Goal: Task Accomplishment & Management: Use online tool/utility

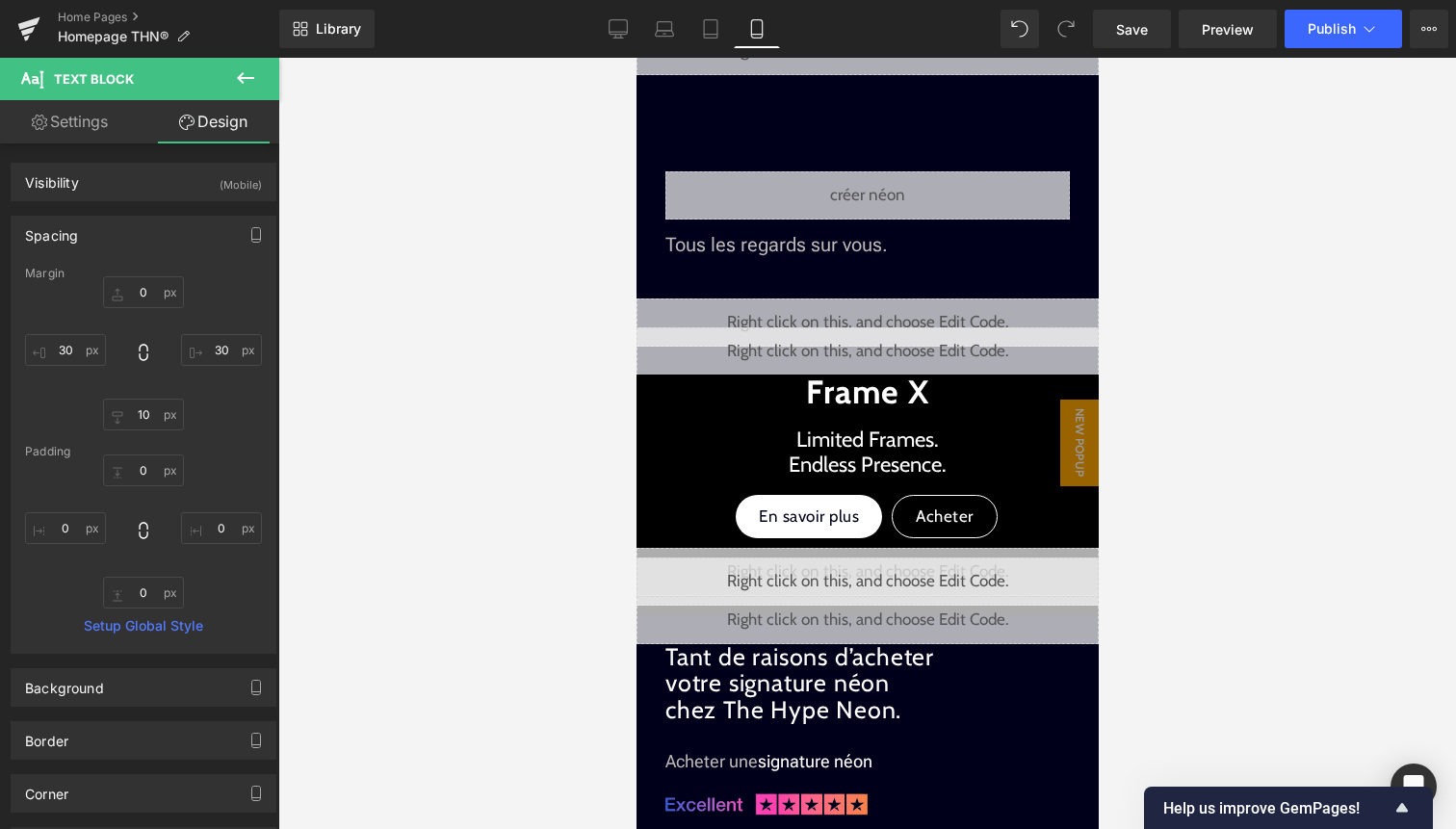
scroll to position [896, 0]
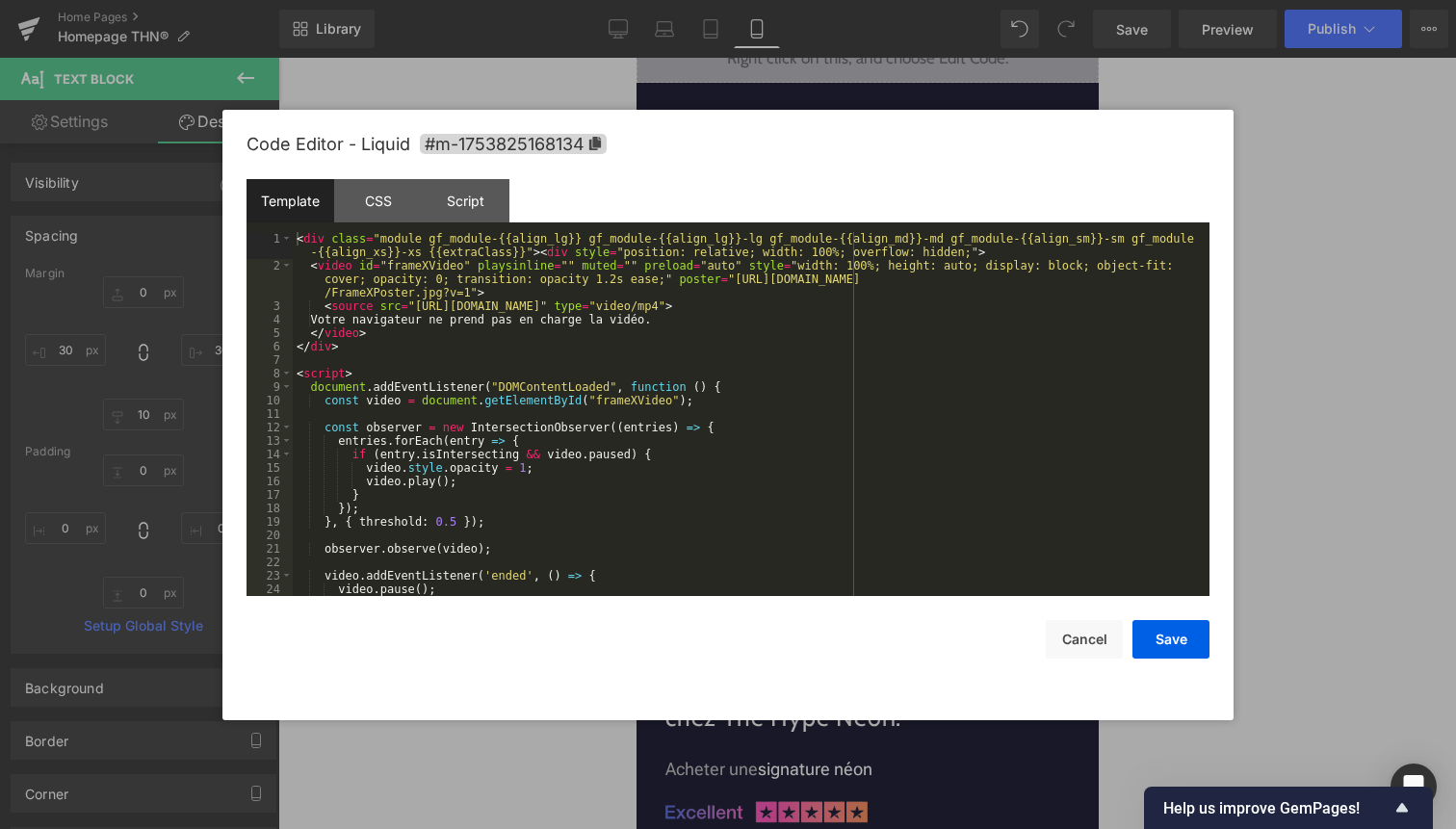
click at [886, 559] on link at bounding box center [894, 572] width 25 height 29
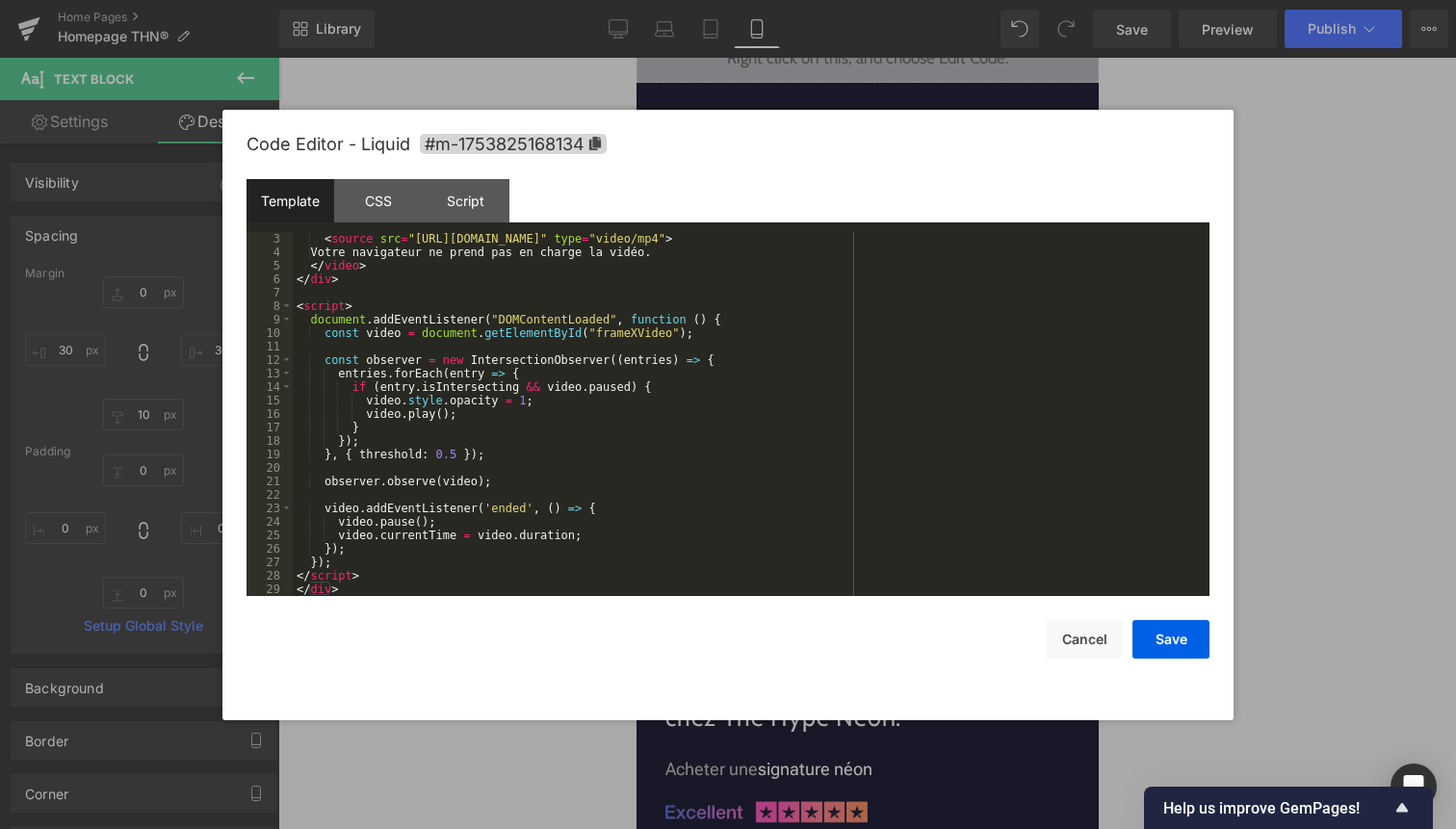
scroll to position [0, 0]
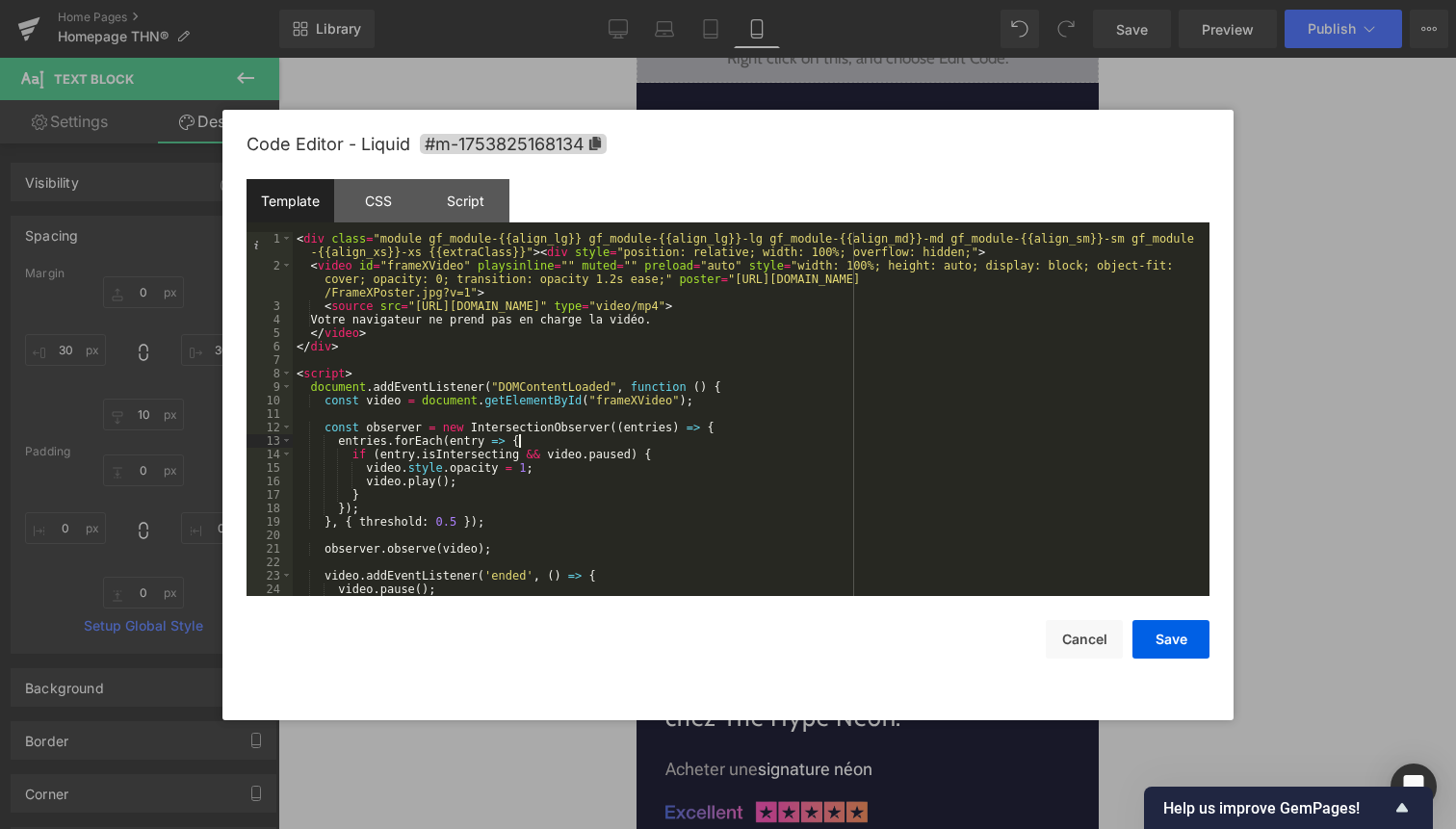
click at [713, 434] on div "< div class = "module gf_module-{{align_lg}} gf_module-{{align_lg}}-lg gf_modul…" at bounding box center [747, 434] width 909 height 405
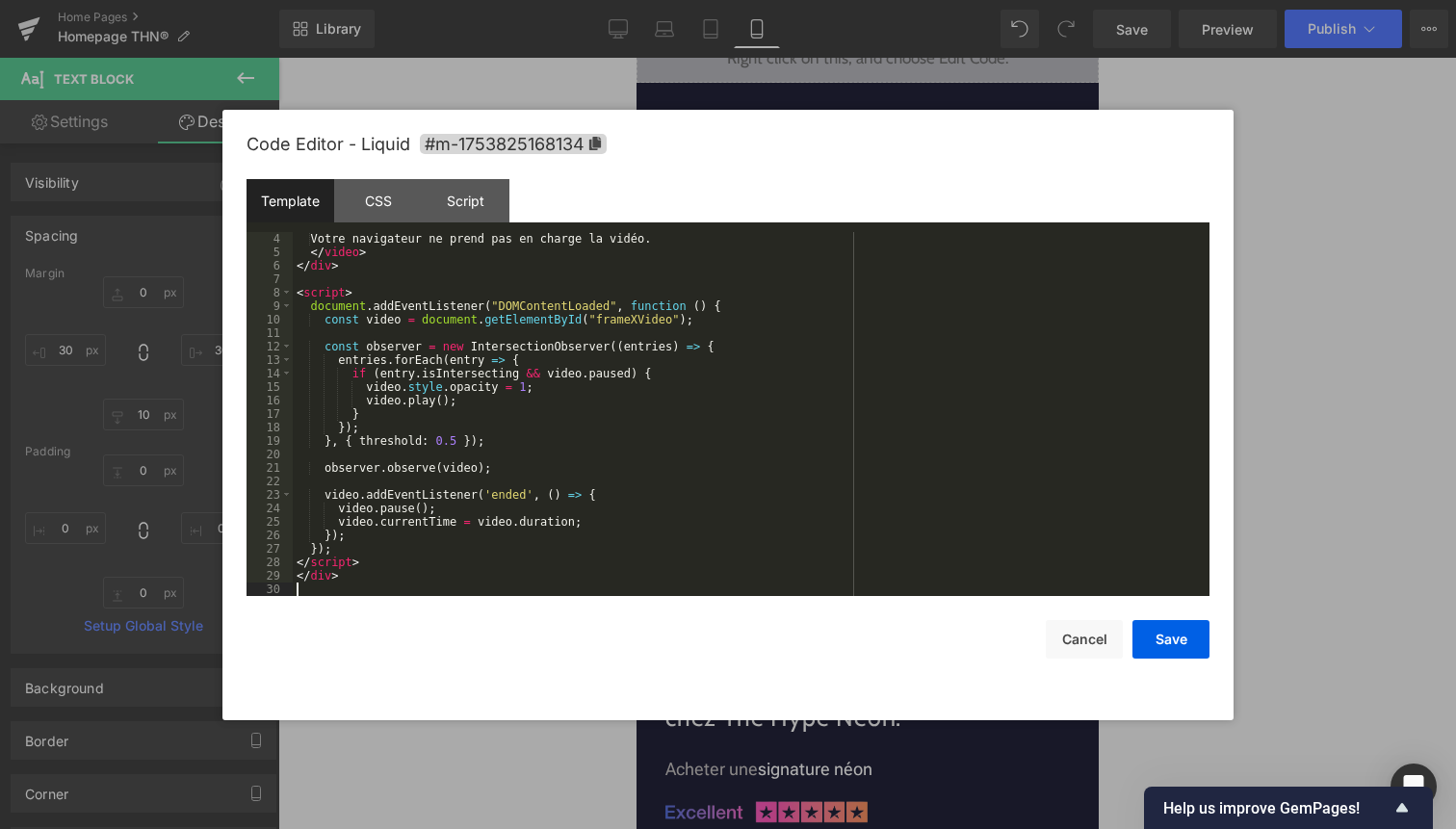
scroll to position [81, 0]
click at [1183, 641] on button "Save" at bounding box center [1170, 640] width 77 height 39
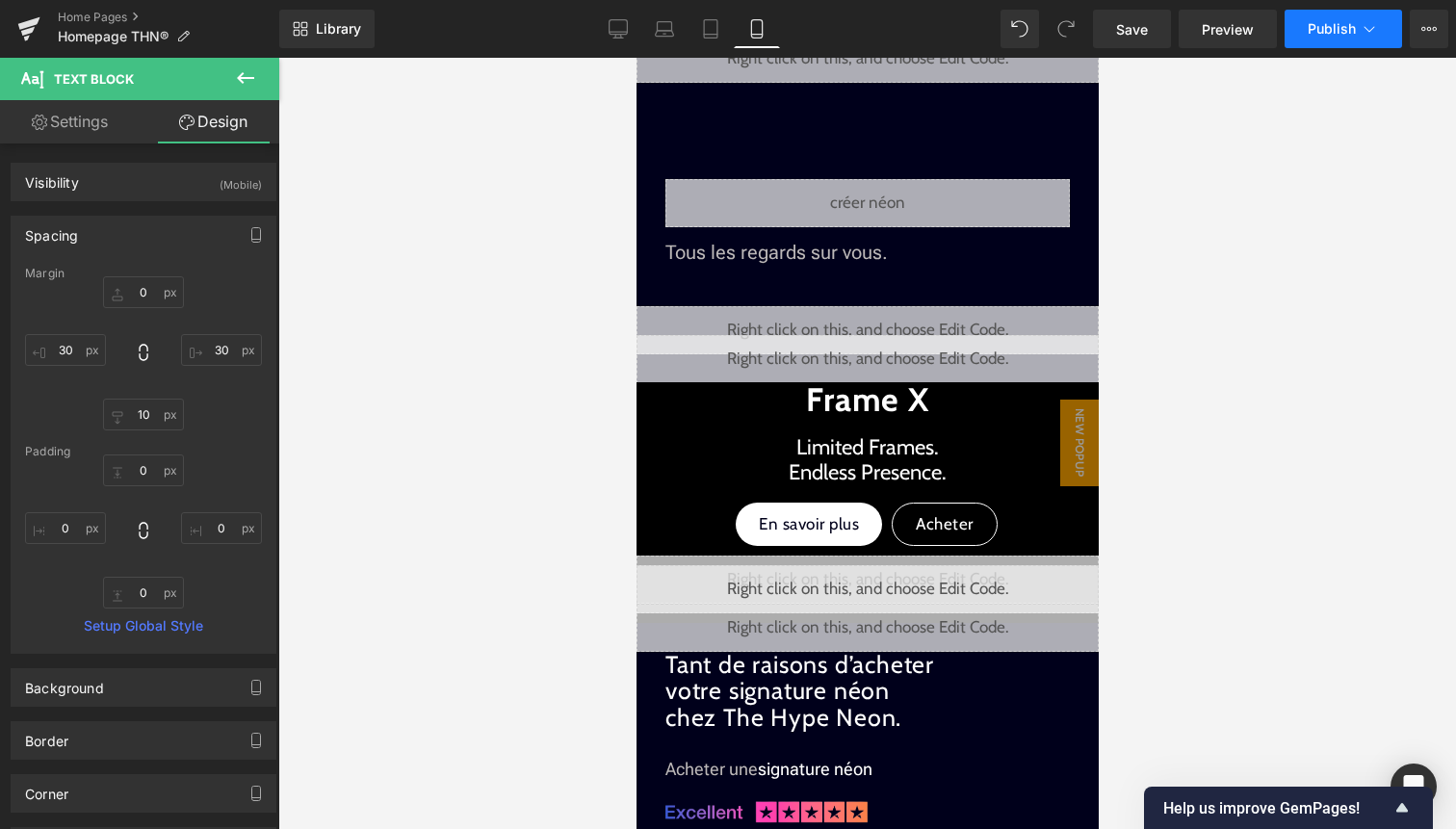
click at [1355, 25] on span "Publish" at bounding box center [1331, 29] width 48 height 16
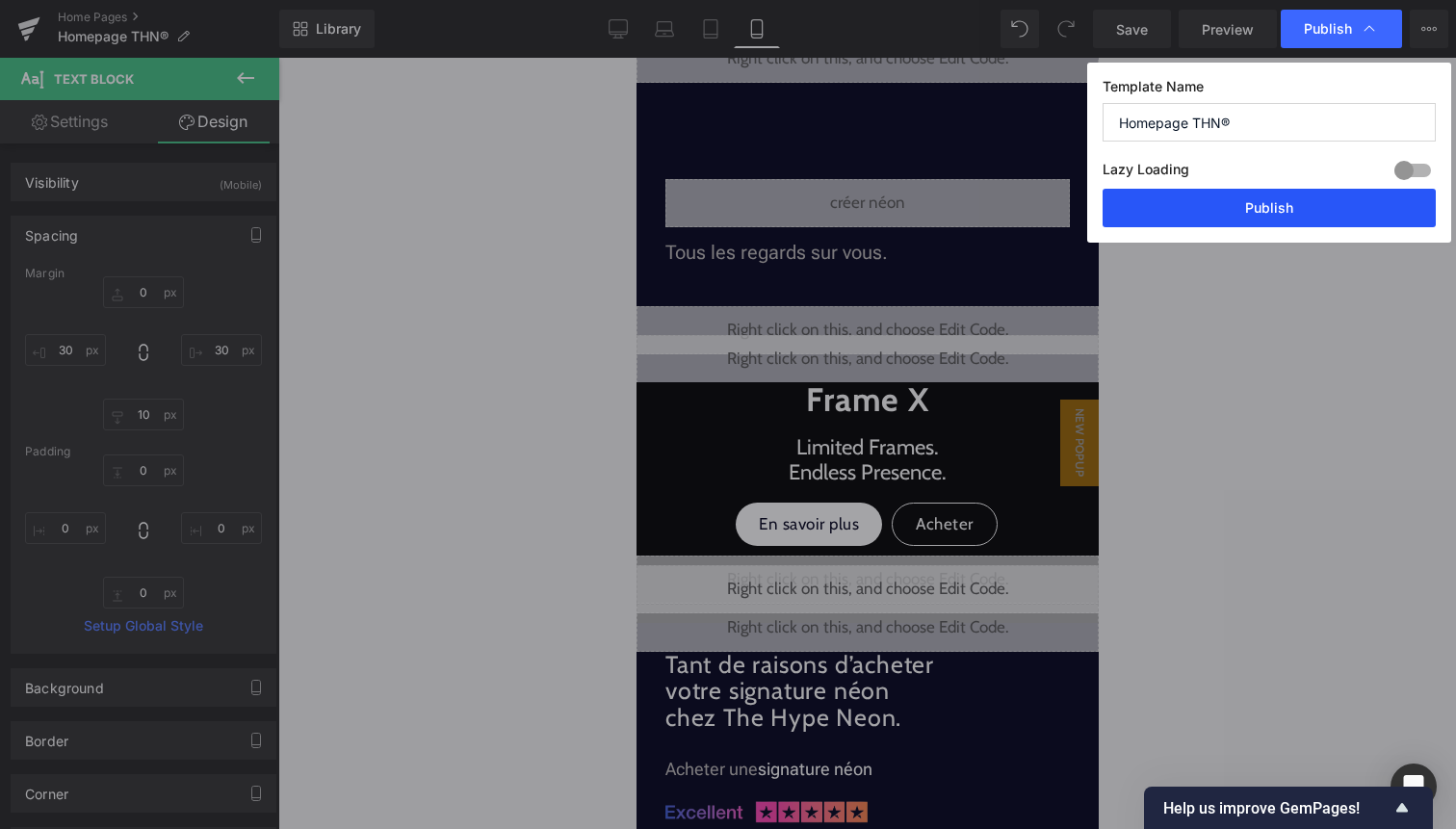
click at [1283, 209] on button "Publish" at bounding box center [1270, 209] width 334 height 39
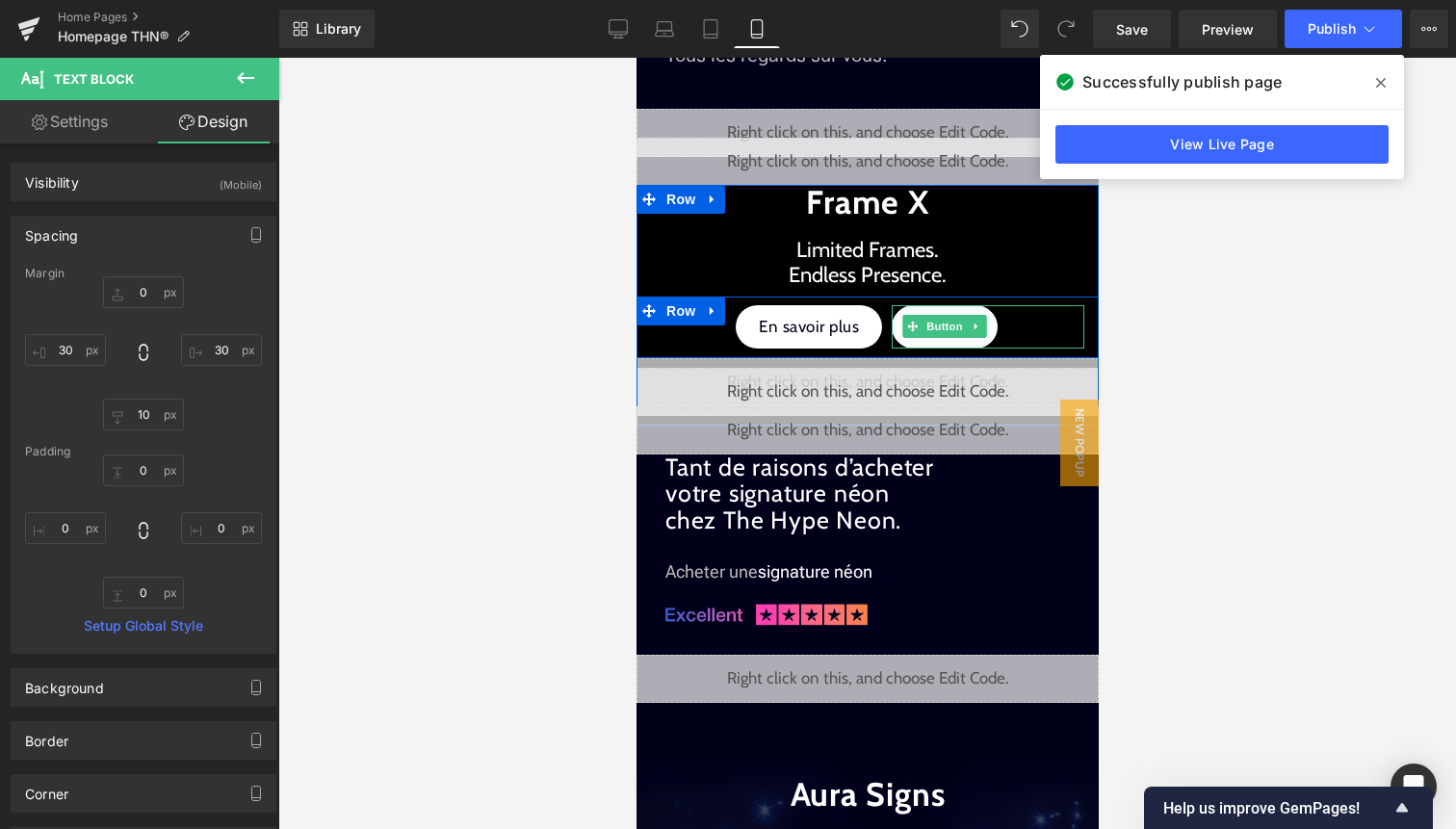
scroll to position [1113, 0]
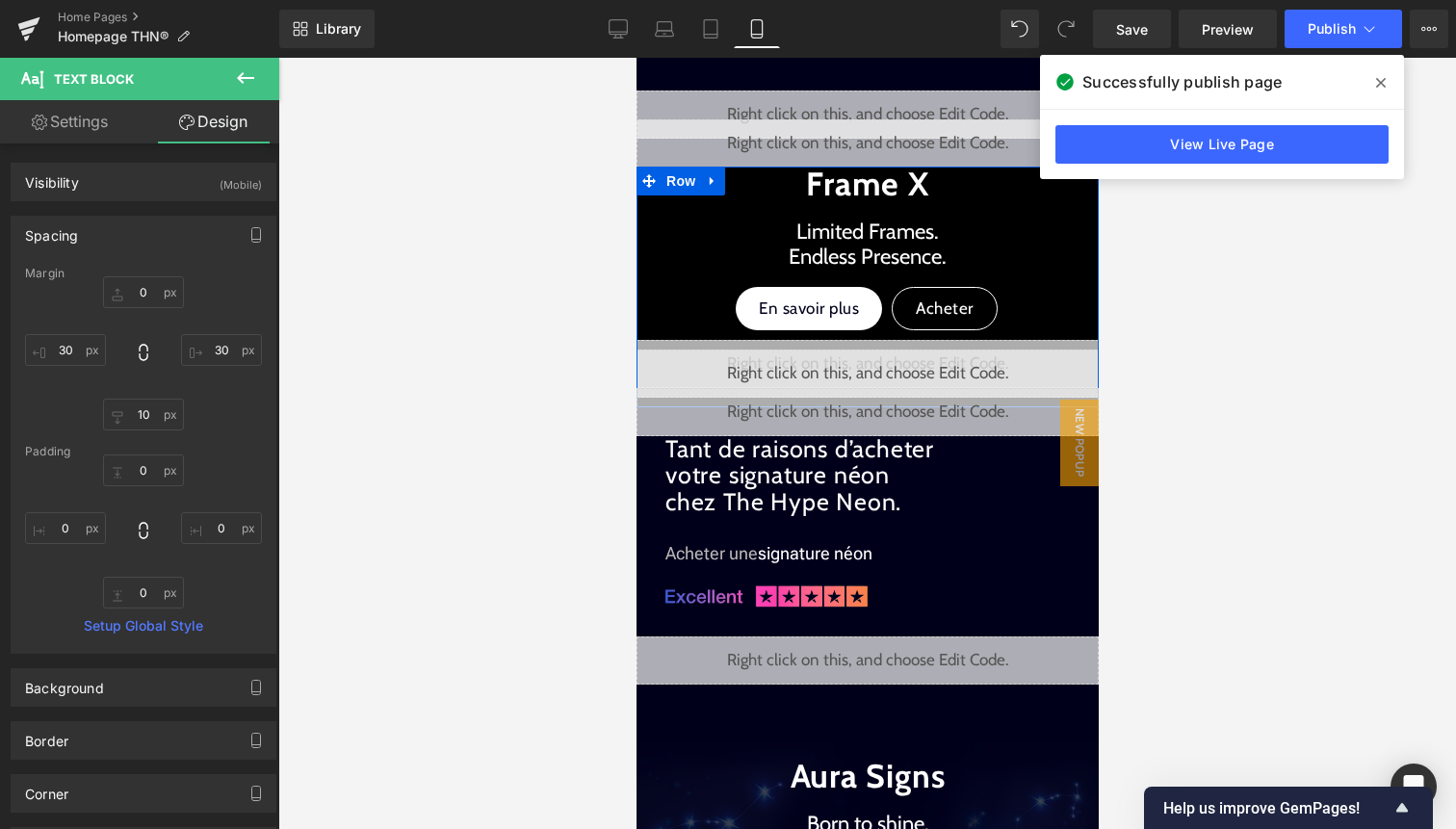
click at [895, 368] on div "Liquid" at bounding box center [867, 373] width 462 height 48
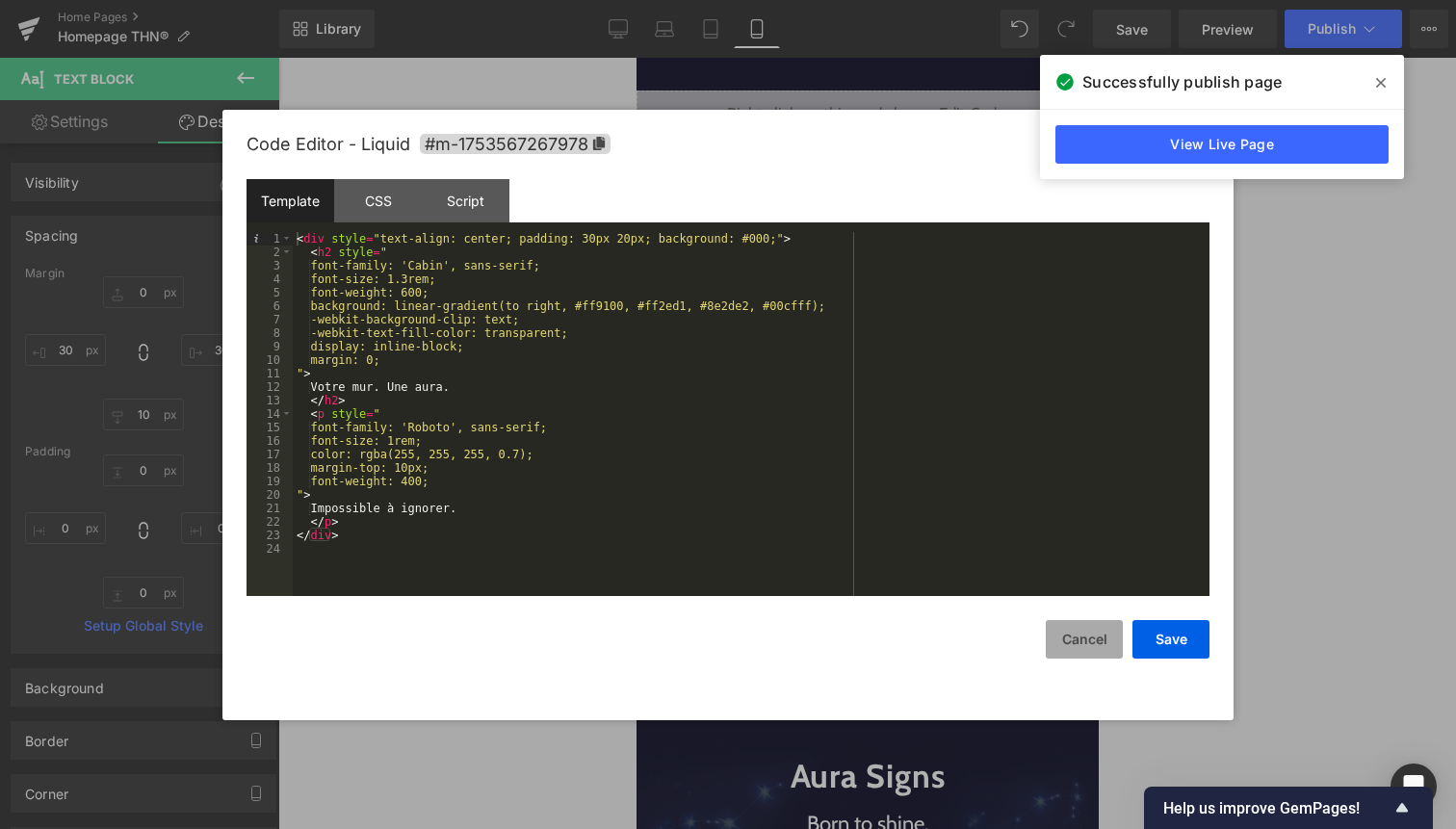
click at [1082, 631] on button "Cancel" at bounding box center [1083, 640] width 77 height 39
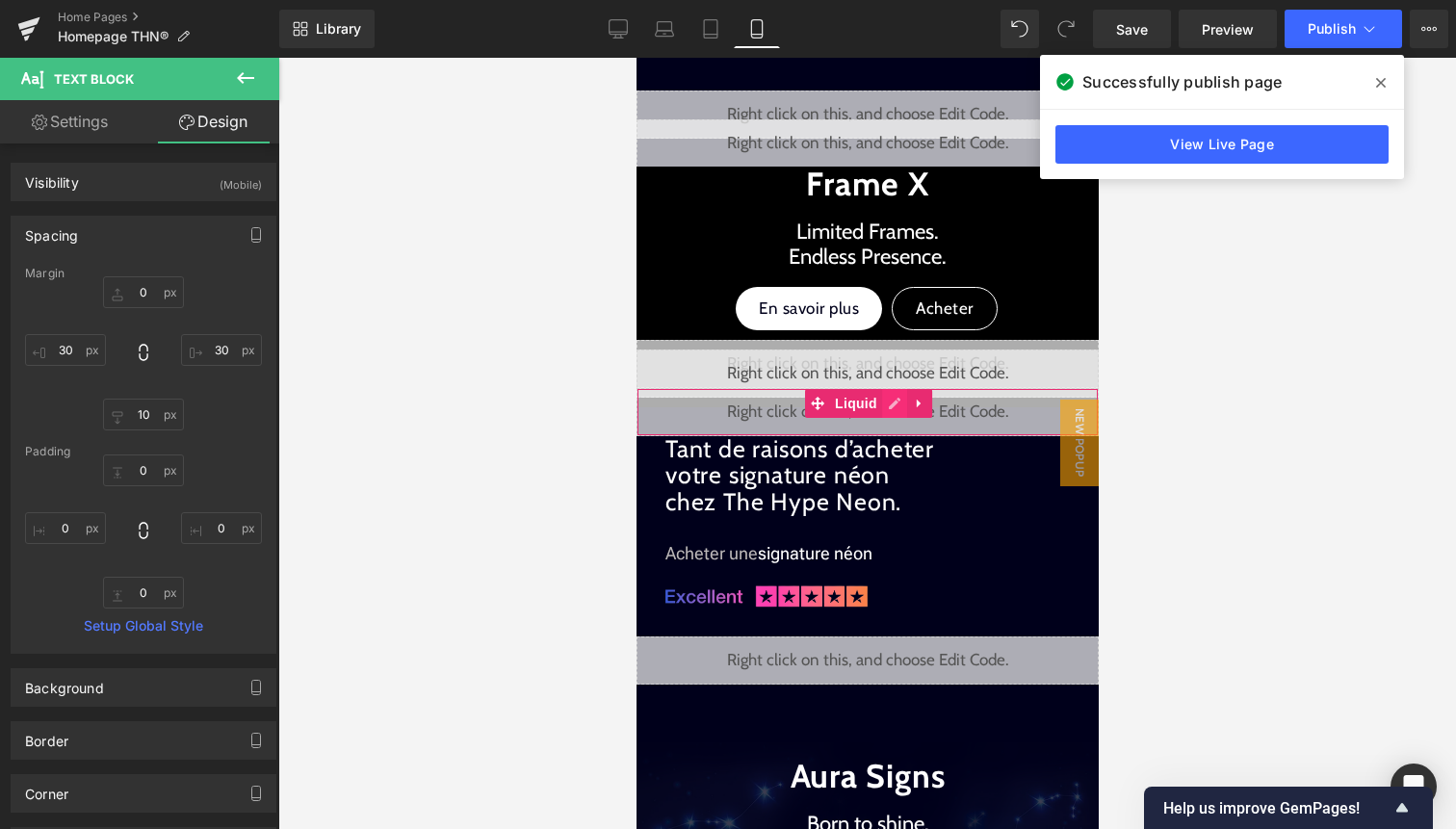
click at [890, 402] on div "Liquid" at bounding box center [867, 412] width 462 height 48
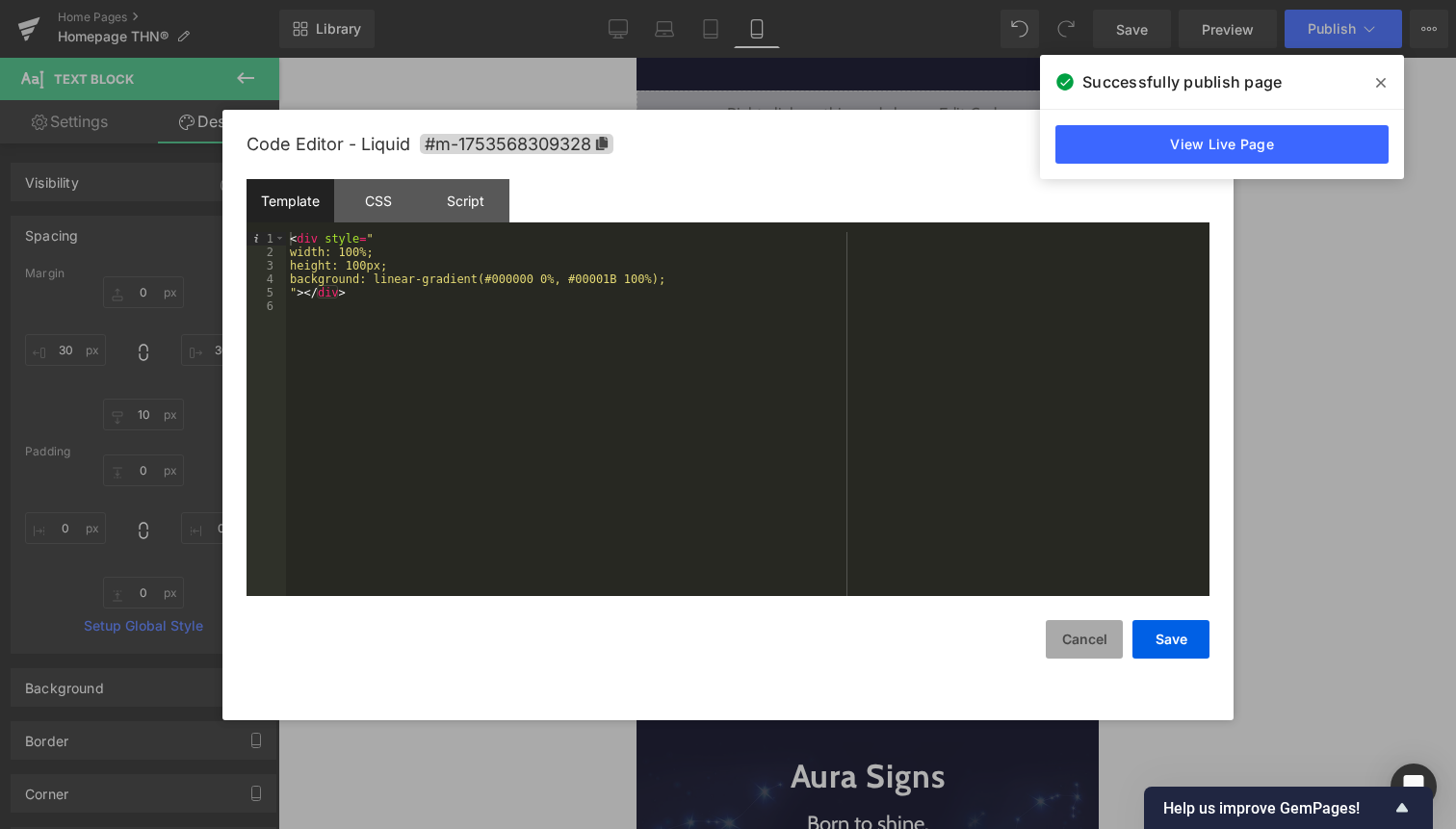
click at [1085, 632] on button "Cancel" at bounding box center [1083, 640] width 77 height 39
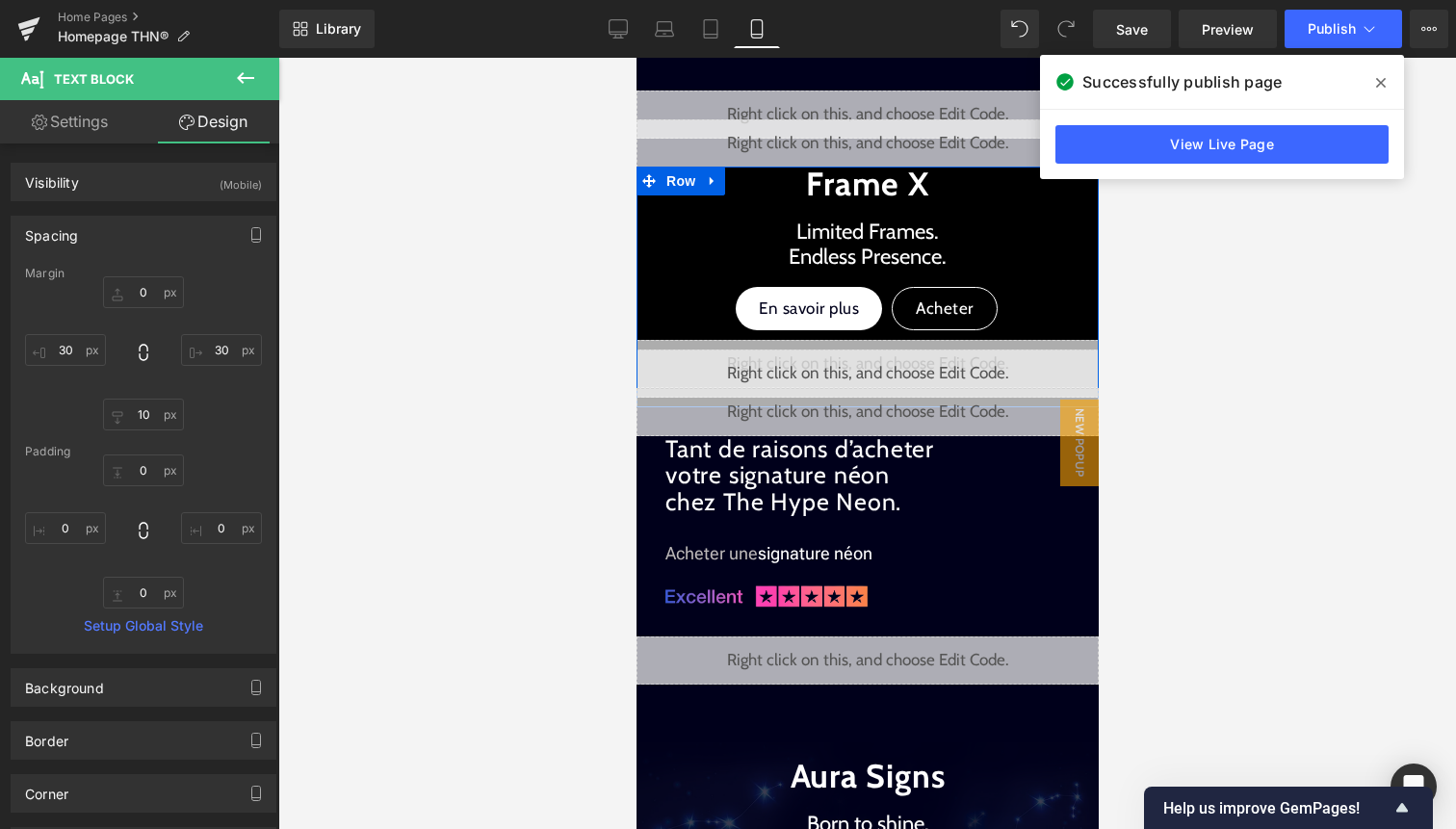
click at [901, 342] on div "Liquid" at bounding box center [867, 364] width 462 height 48
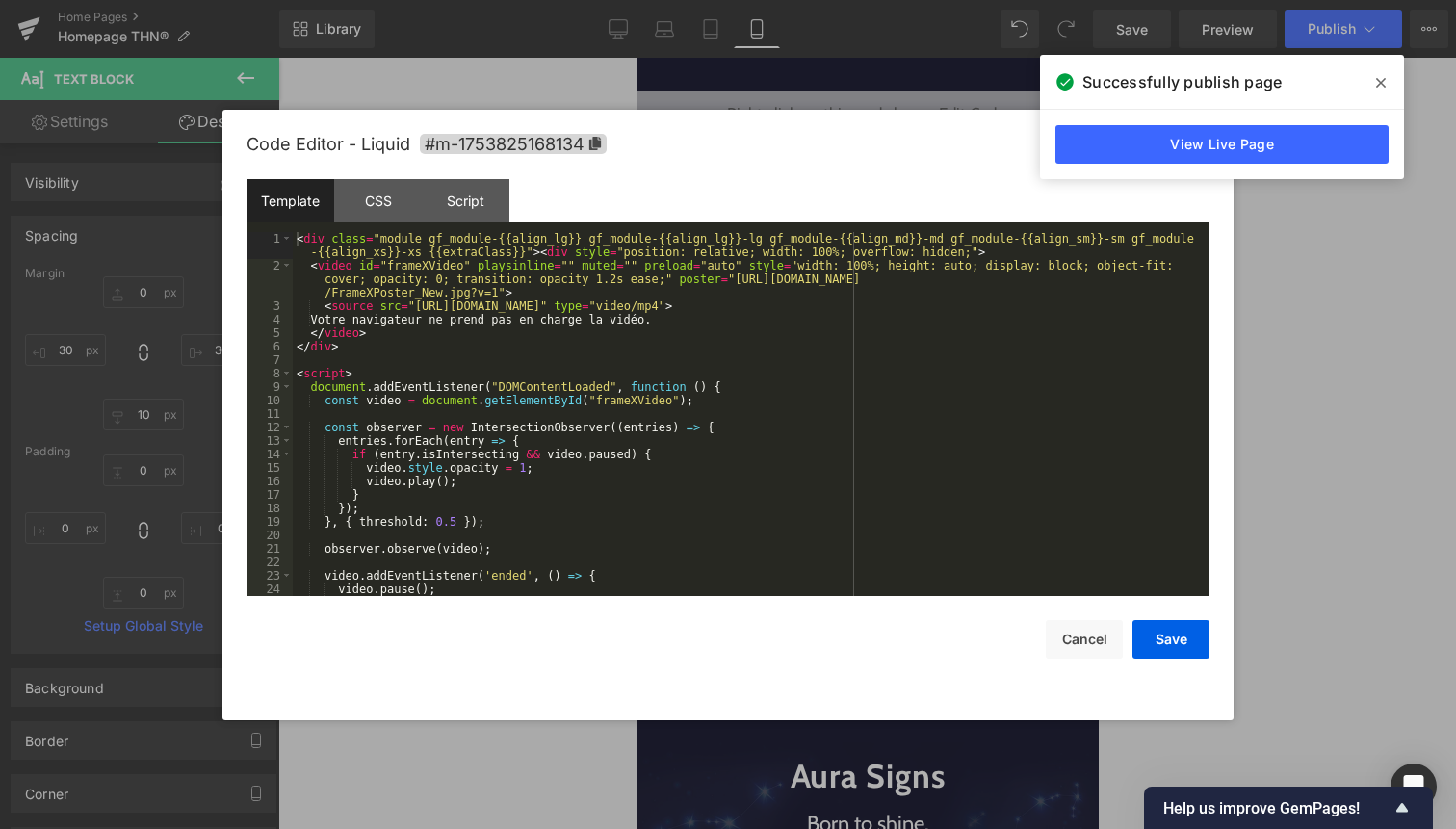
click at [886, 348] on div "< div class = "module gf_module-{{align_lg}} gf_module-{{align_lg}}-lg gf_modul…" at bounding box center [747, 434] width 909 height 405
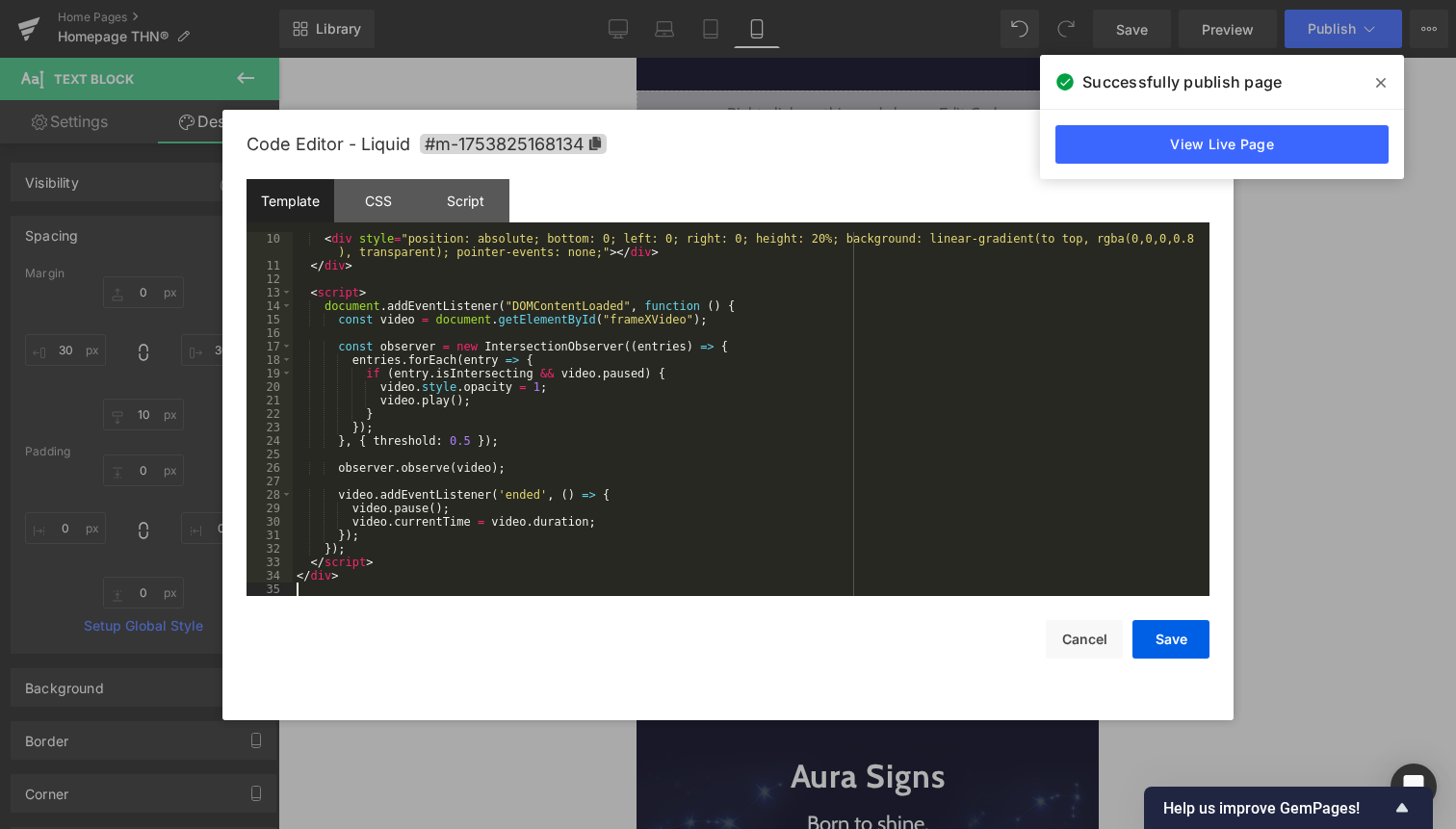
scroll to position [176, 0]
click at [1162, 632] on button "Save" at bounding box center [1170, 640] width 77 height 39
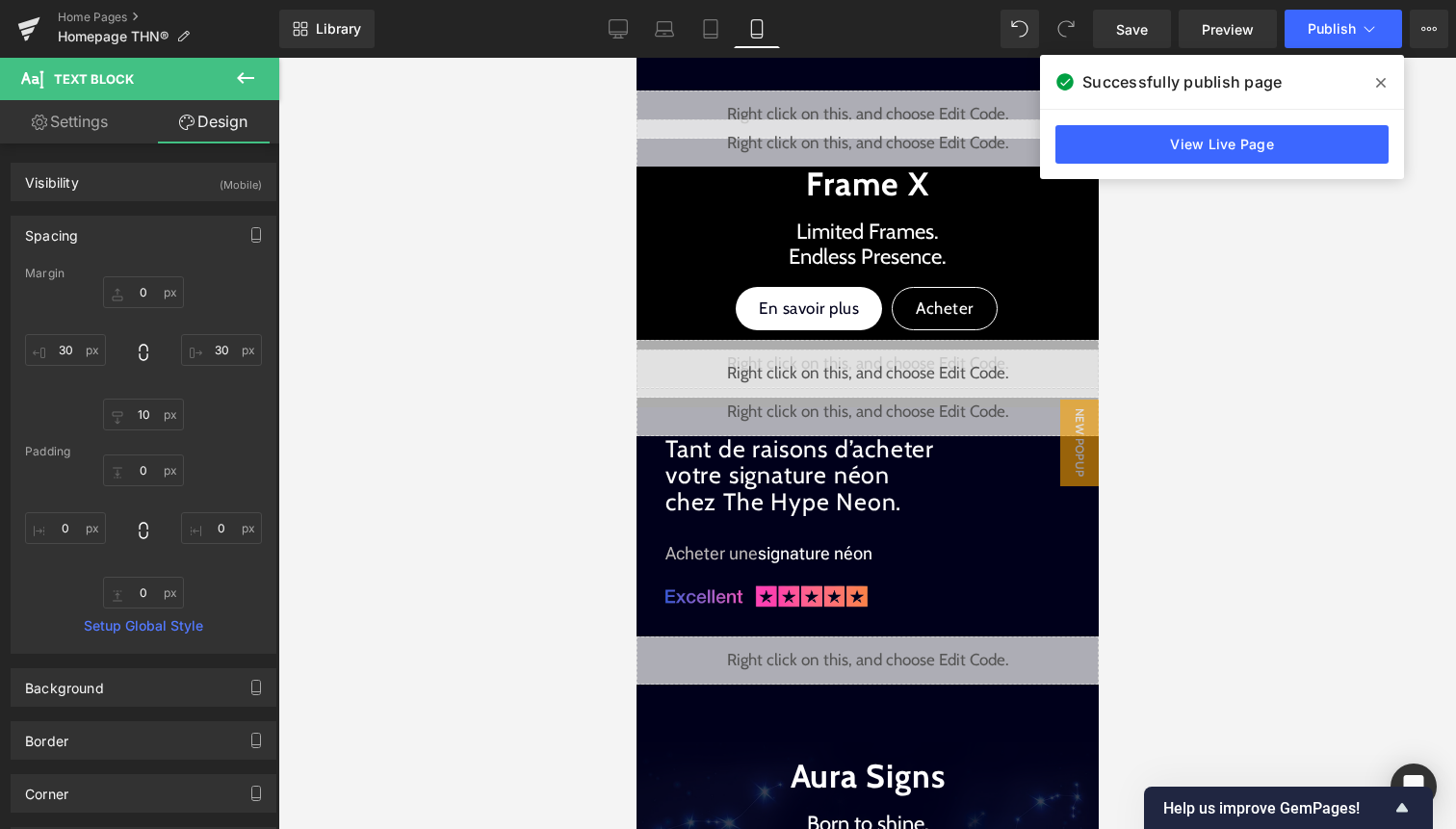
click at [1330, 55] on div "Successfully publish page" at bounding box center [1222, 81] width 364 height 54
click at [1335, 40] on button "Publish" at bounding box center [1343, 29] width 117 height 39
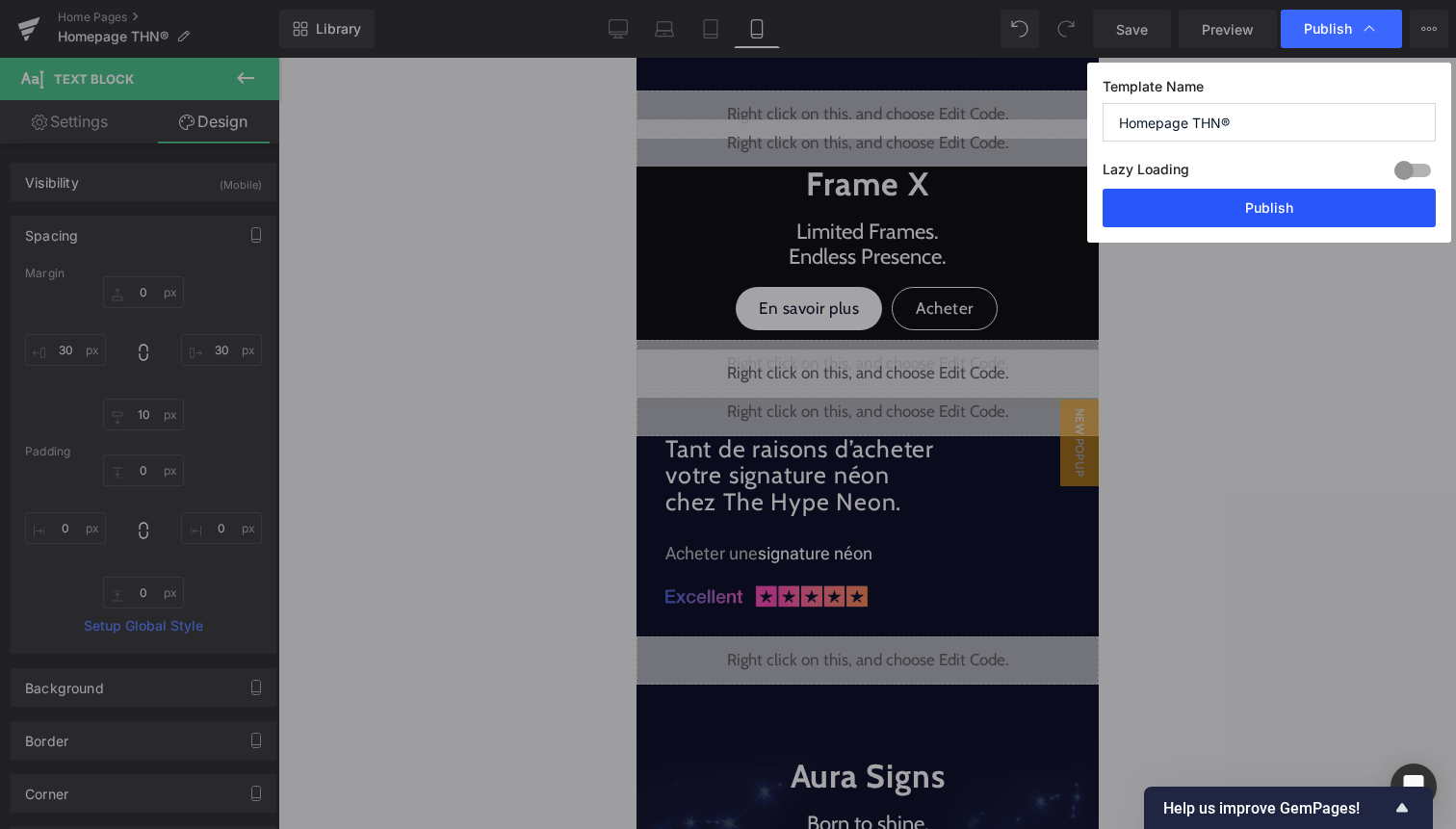
click at [1305, 214] on button "Publish" at bounding box center [1270, 209] width 334 height 39
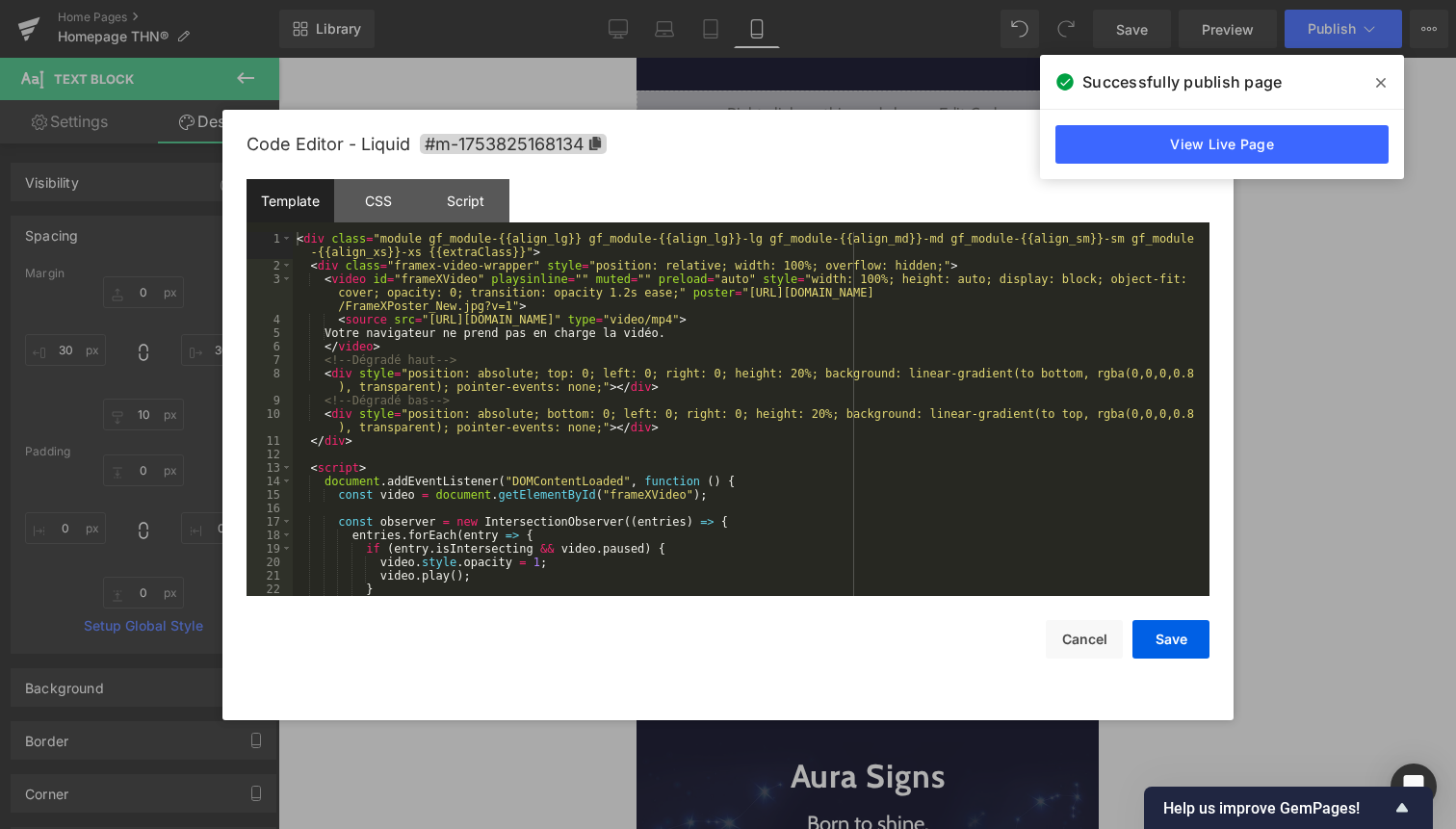
click at [887, 341] on div "Liquid" at bounding box center [867, 364] width 462 height 48
click at [818, 396] on div "< div class = "module gf_module-{{align_lg}} gf_module-{{align_lg}}-lg gf_modul…" at bounding box center [747, 434] width 909 height 405
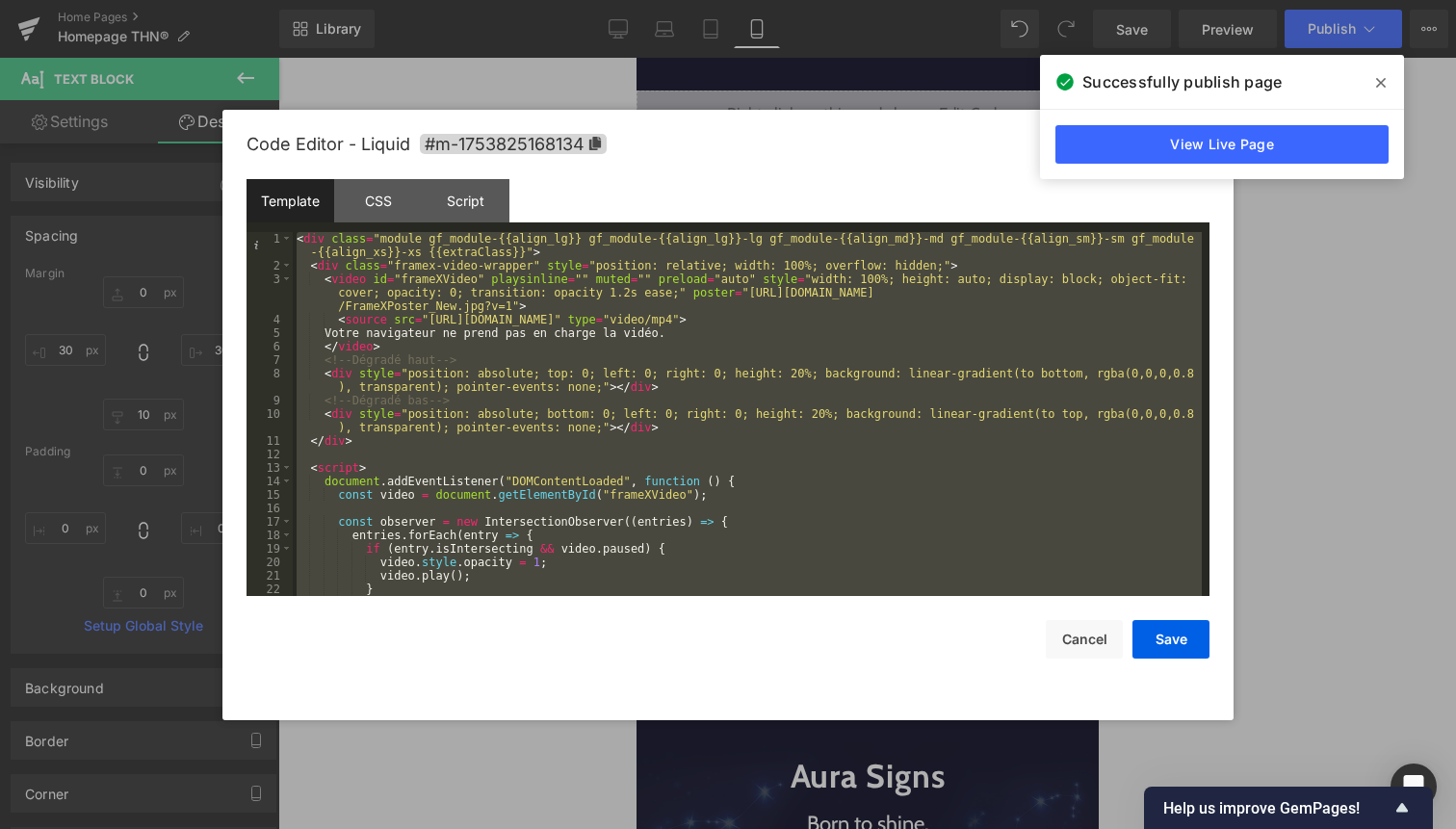
scroll to position [67, 0]
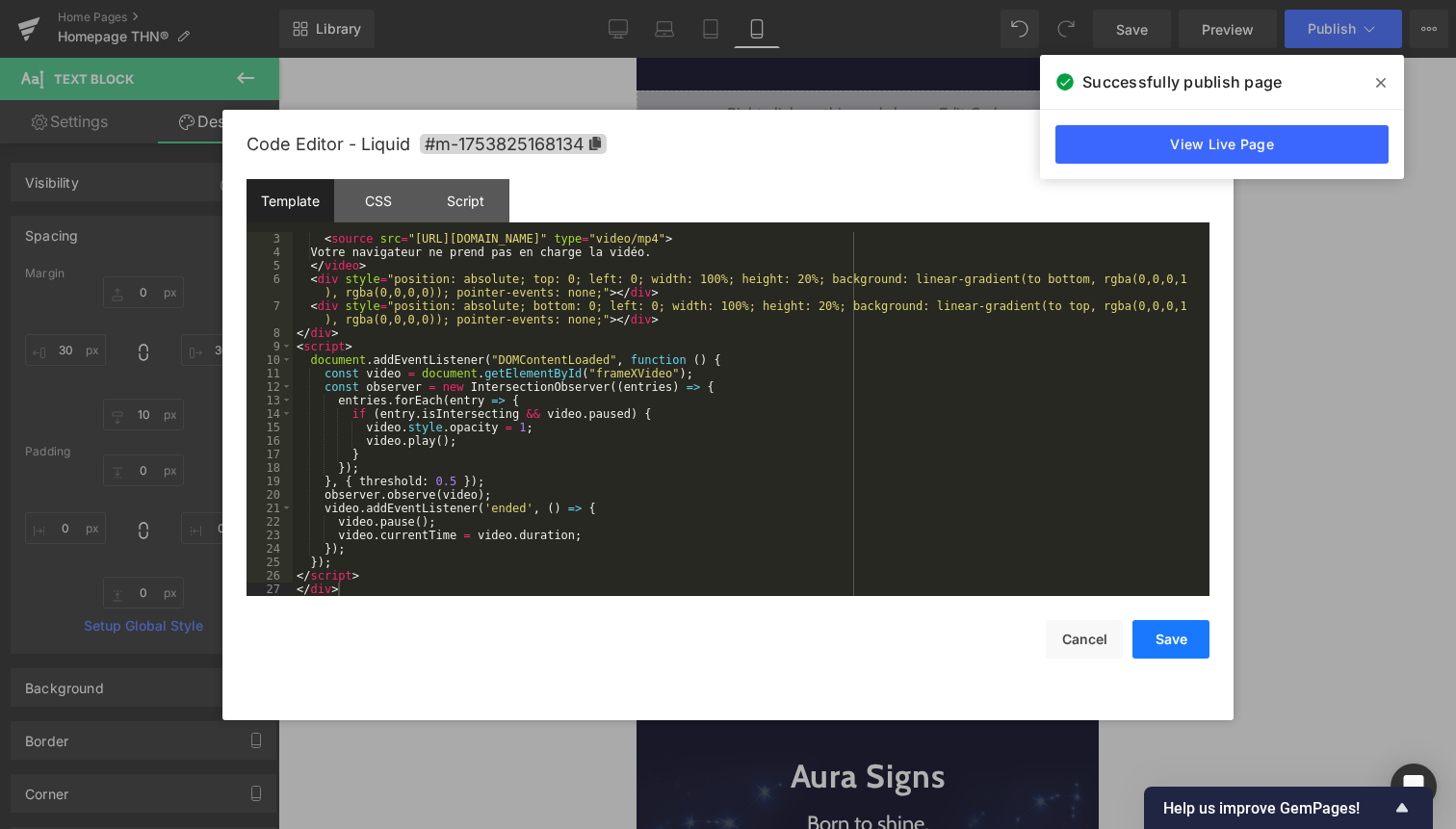
click at [1154, 638] on button "Save" at bounding box center [1170, 640] width 77 height 39
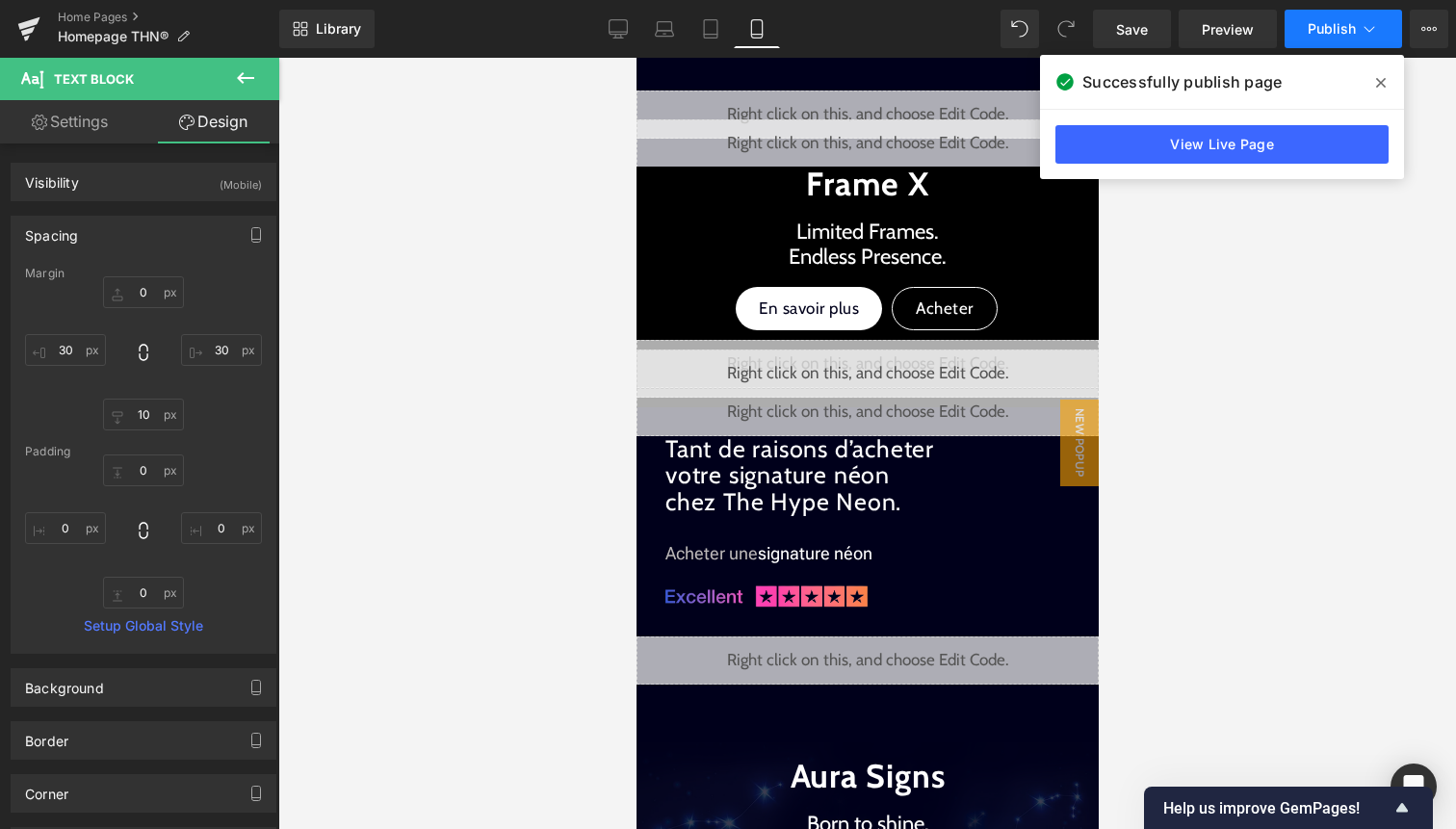
click at [1345, 41] on button "Publish" at bounding box center [1343, 29] width 117 height 39
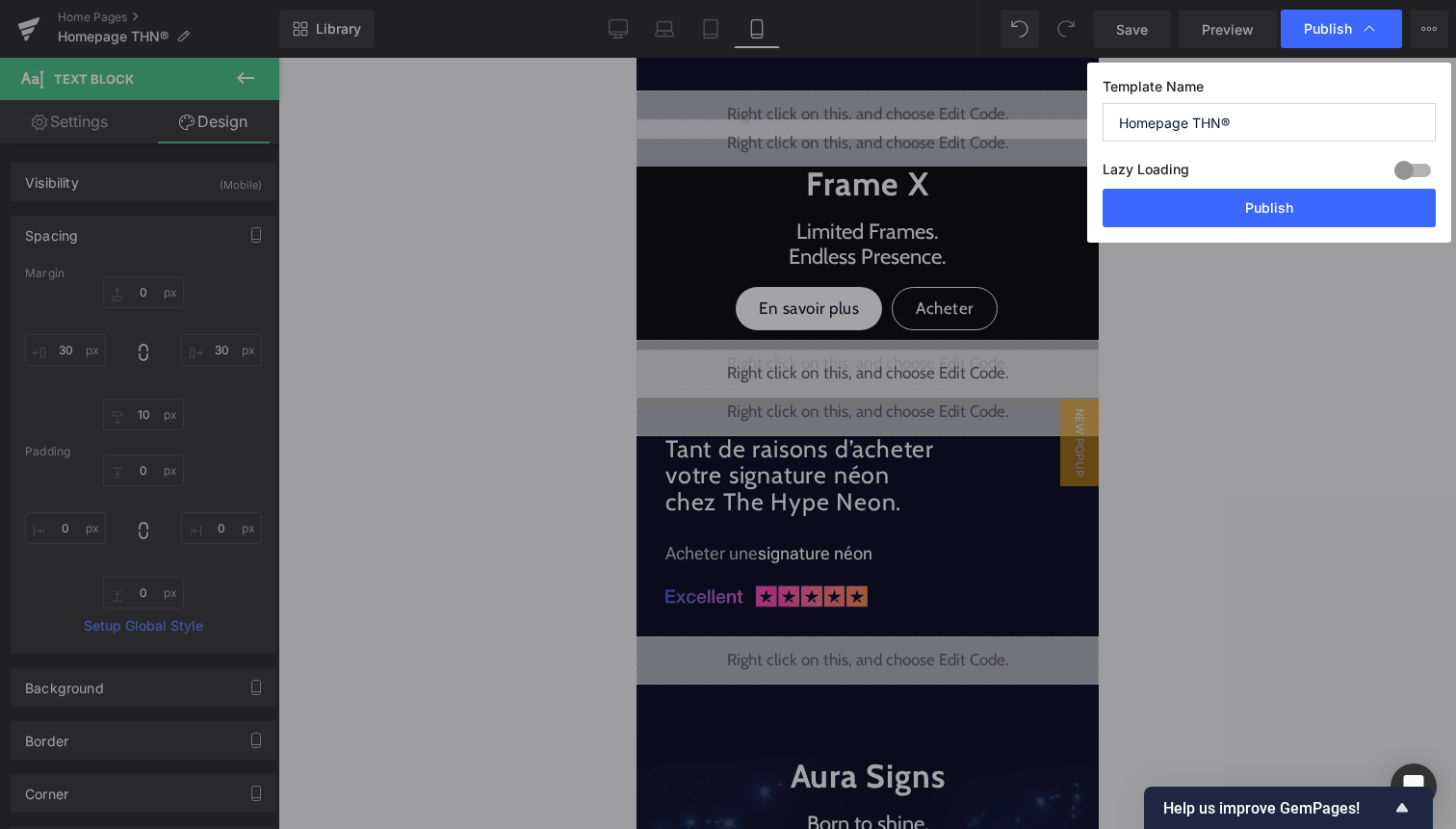
click at [1310, 183] on div "Lazy Loading Build Upgrade plan to unlock" at bounding box center [1270, 173] width 334 height 32
click at [1308, 209] on button "Publish" at bounding box center [1270, 209] width 334 height 39
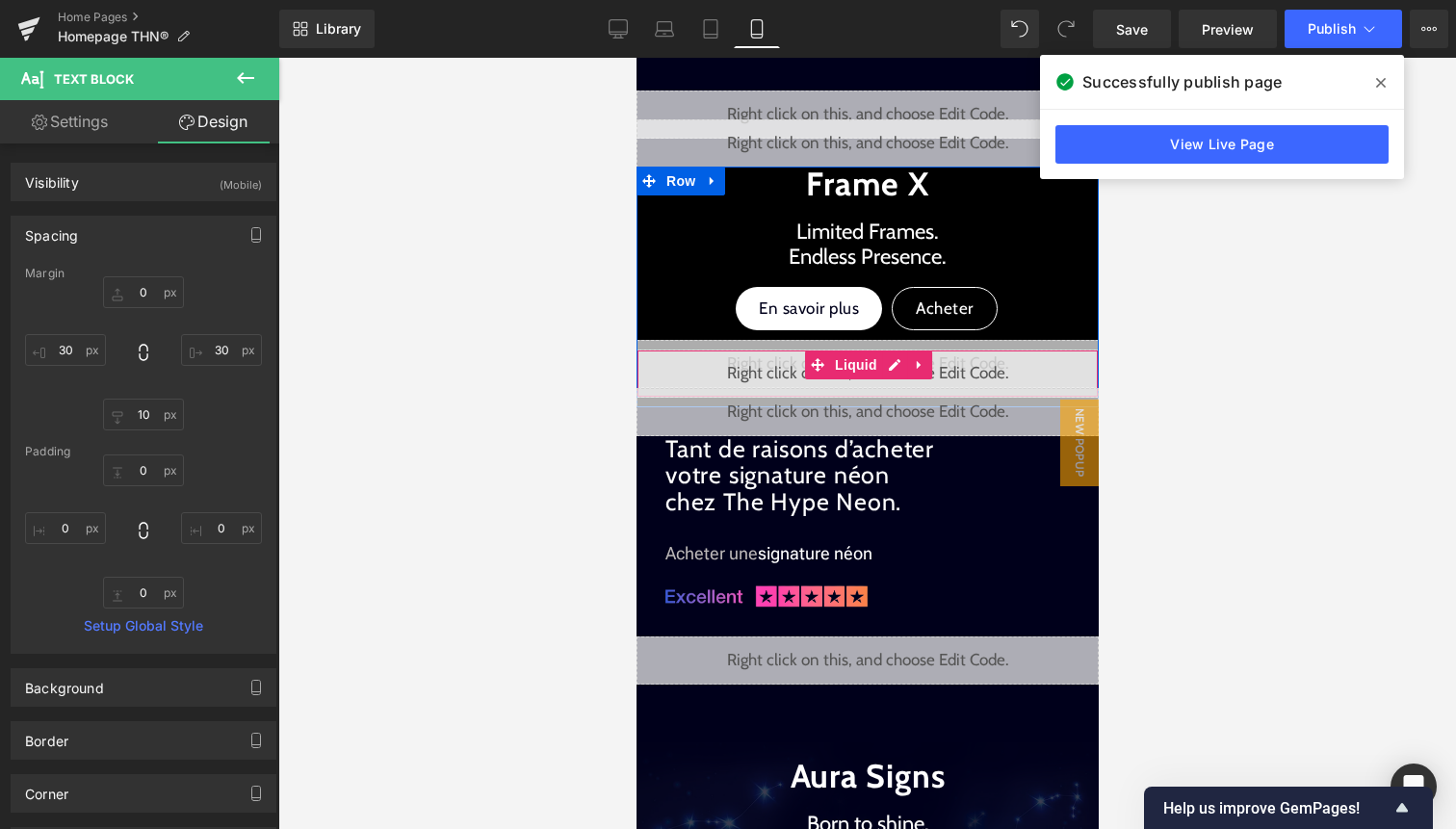
click at [889, 349] on div "Liquid" at bounding box center [867, 373] width 462 height 48
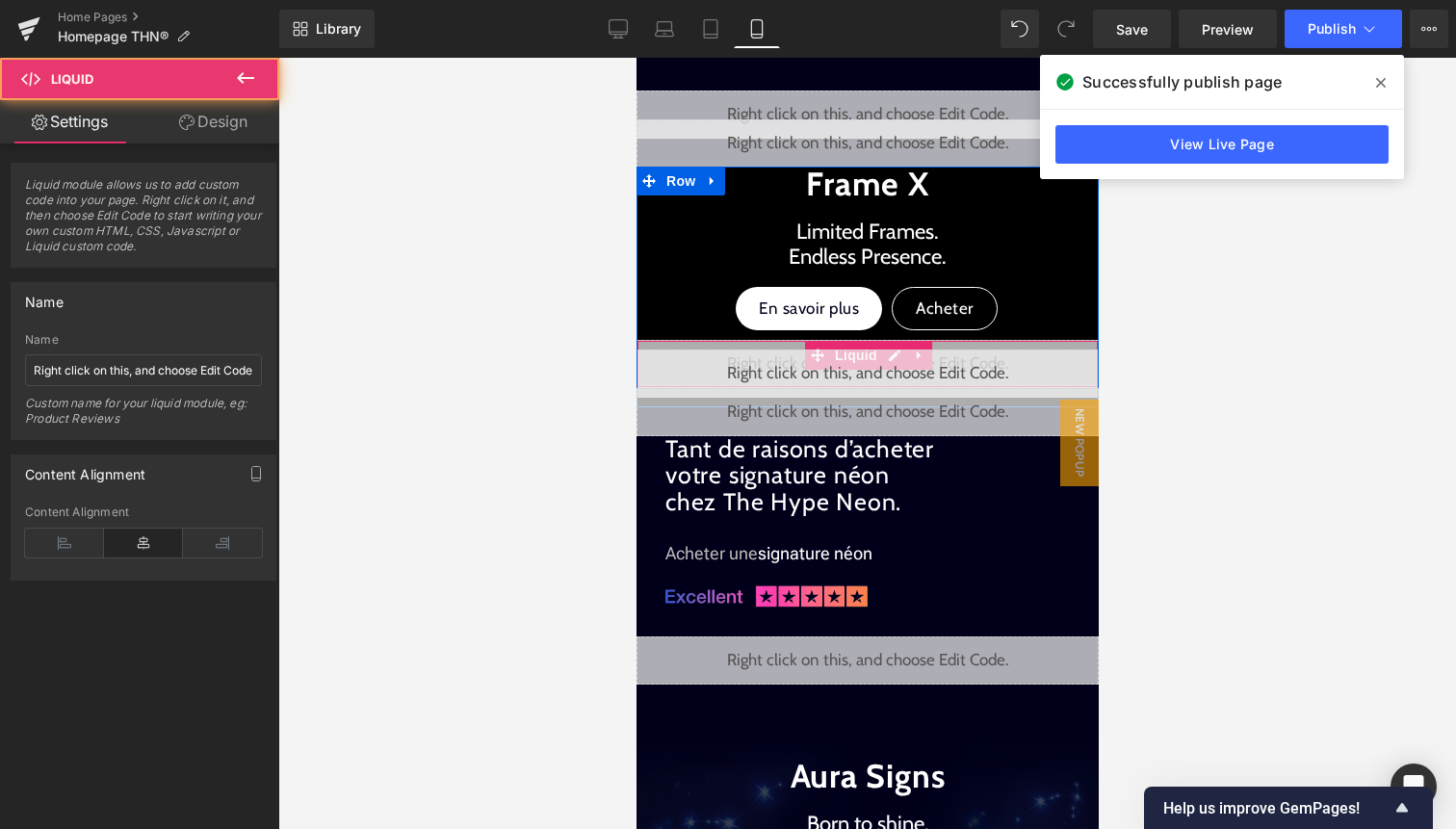
click at [893, 340] on div "Liquid" at bounding box center [867, 364] width 462 height 48
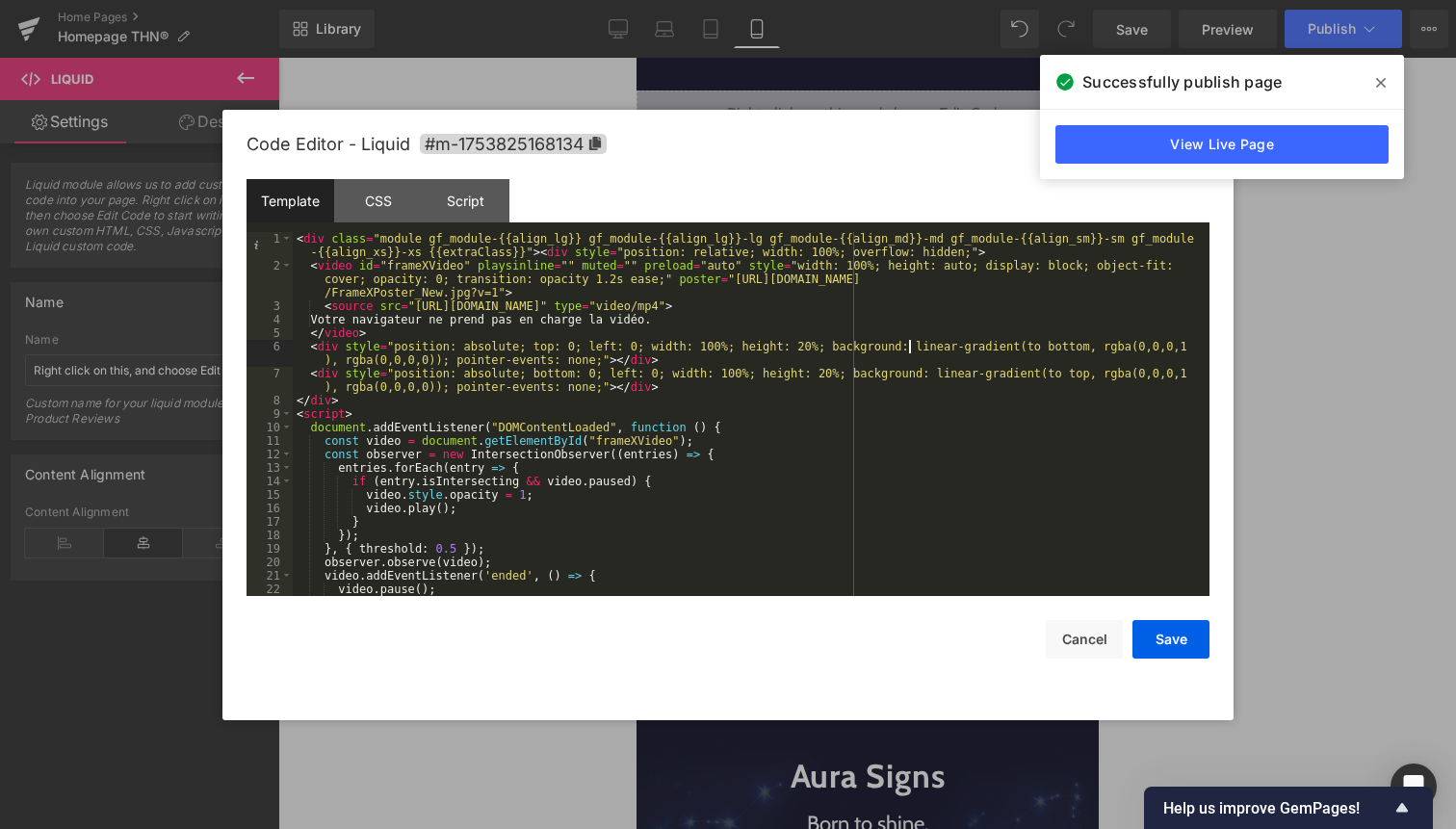
click at [909, 345] on div "< div class = "module gf_module-{{align_lg}} gf_module-{{align_lg}}-lg gf_modul…" at bounding box center [747, 434] width 909 height 405
click at [1086, 647] on button "Cancel" at bounding box center [1083, 640] width 77 height 39
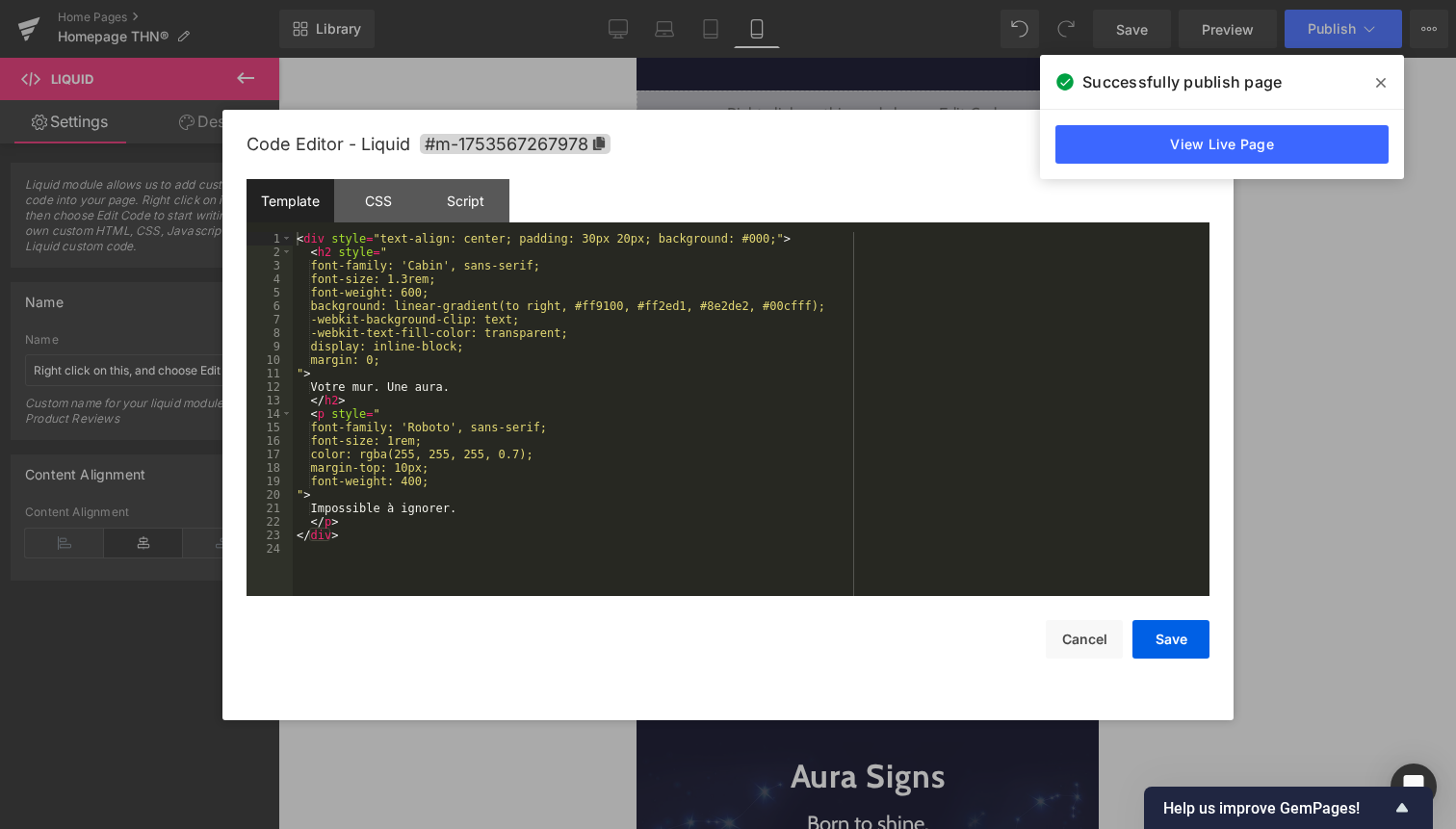
click at [889, 367] on icon at bounding box center [894, 365] width 12 height 12
click at [1068, 632] on button "Cancel" at bounding box center [1083, 640] width 77 height 39
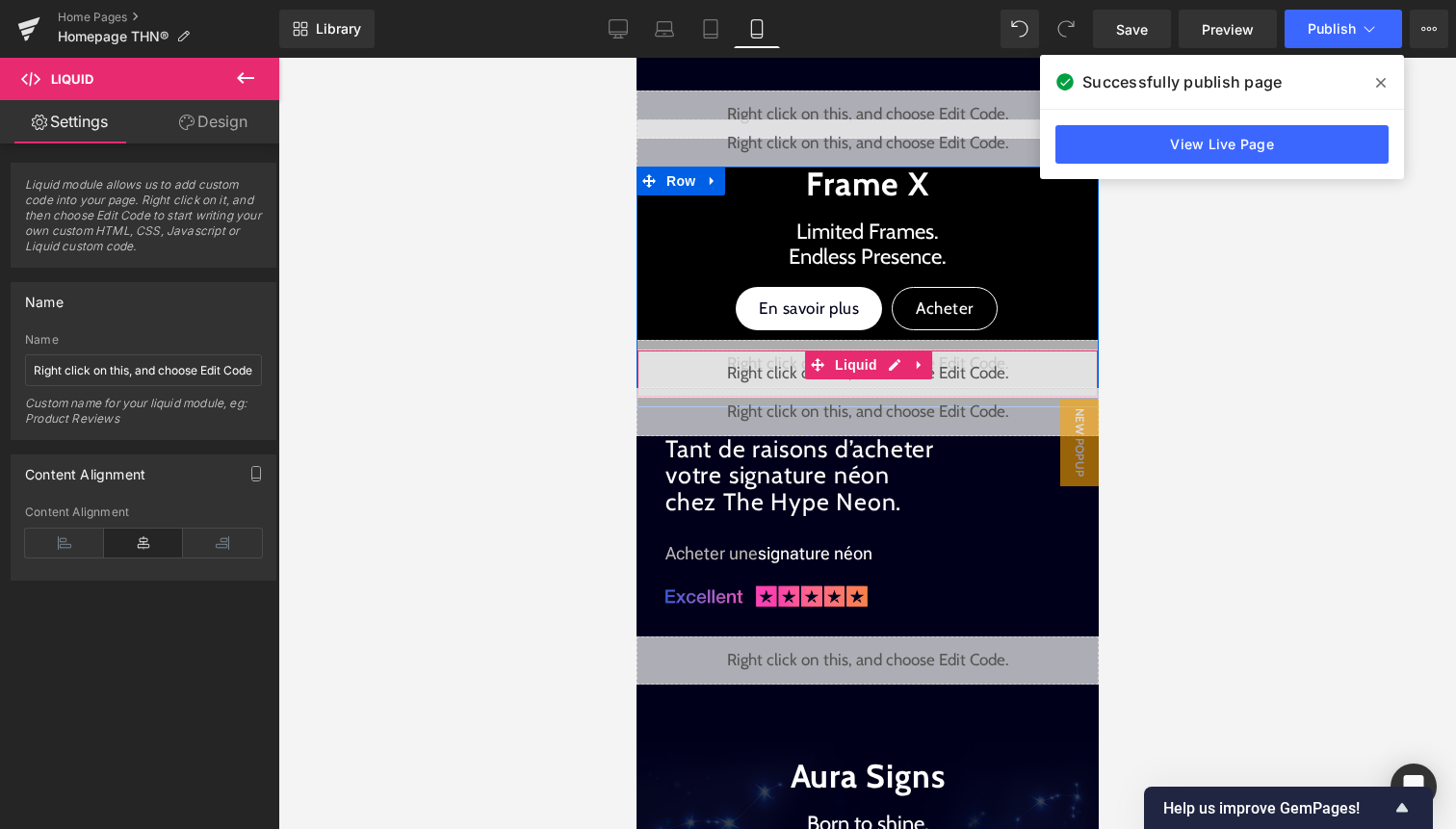
click at [840, 382] on div "Liquid" at bounding box center [867, 373] width 462 height 48
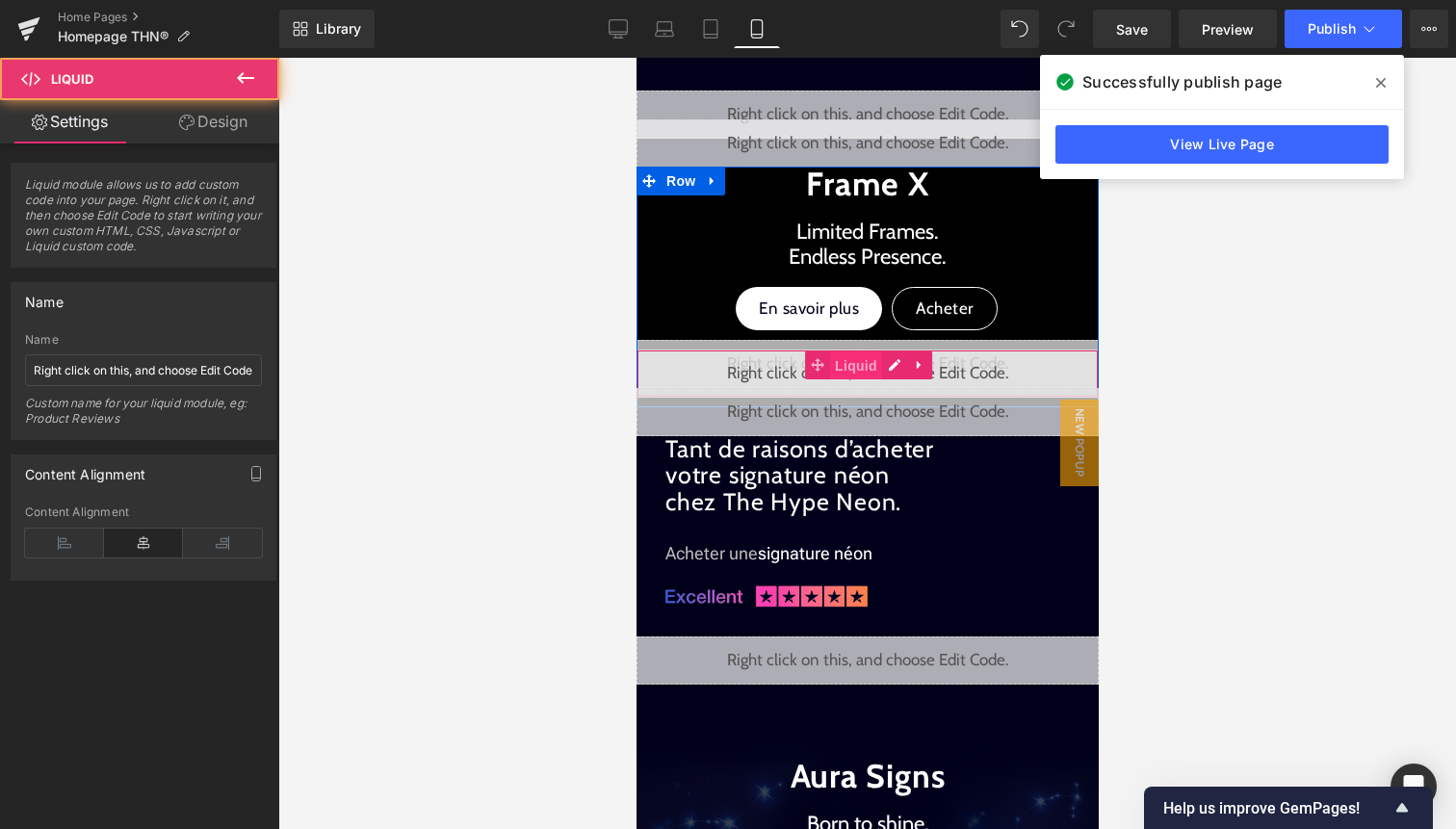
click at [847, 363] on span "Liquid" at bounding box center [854, 366] width 52 height 29
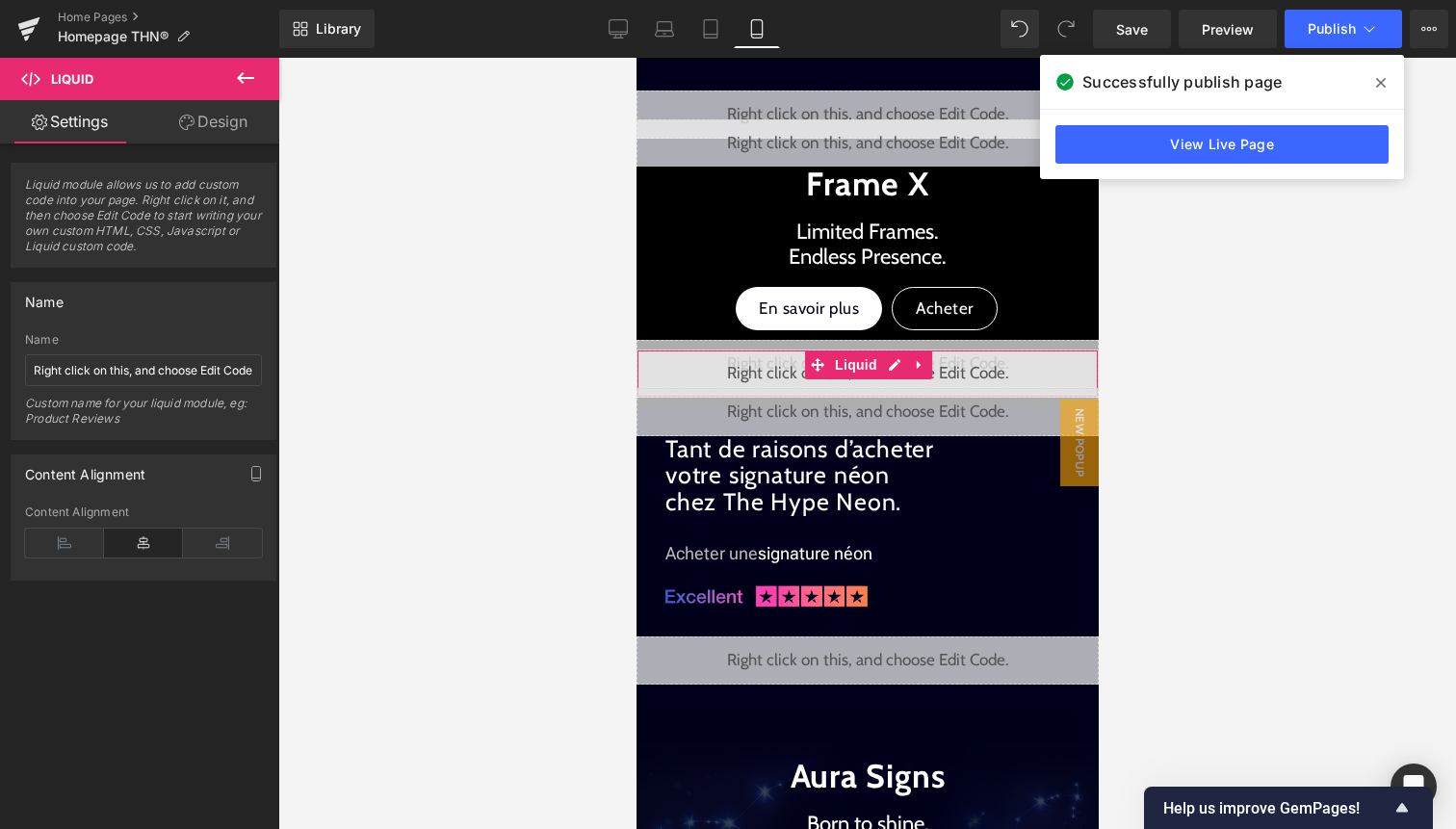
click at [229, 131] on link "Design" at bounding box center [213, 122] width 139 height 43
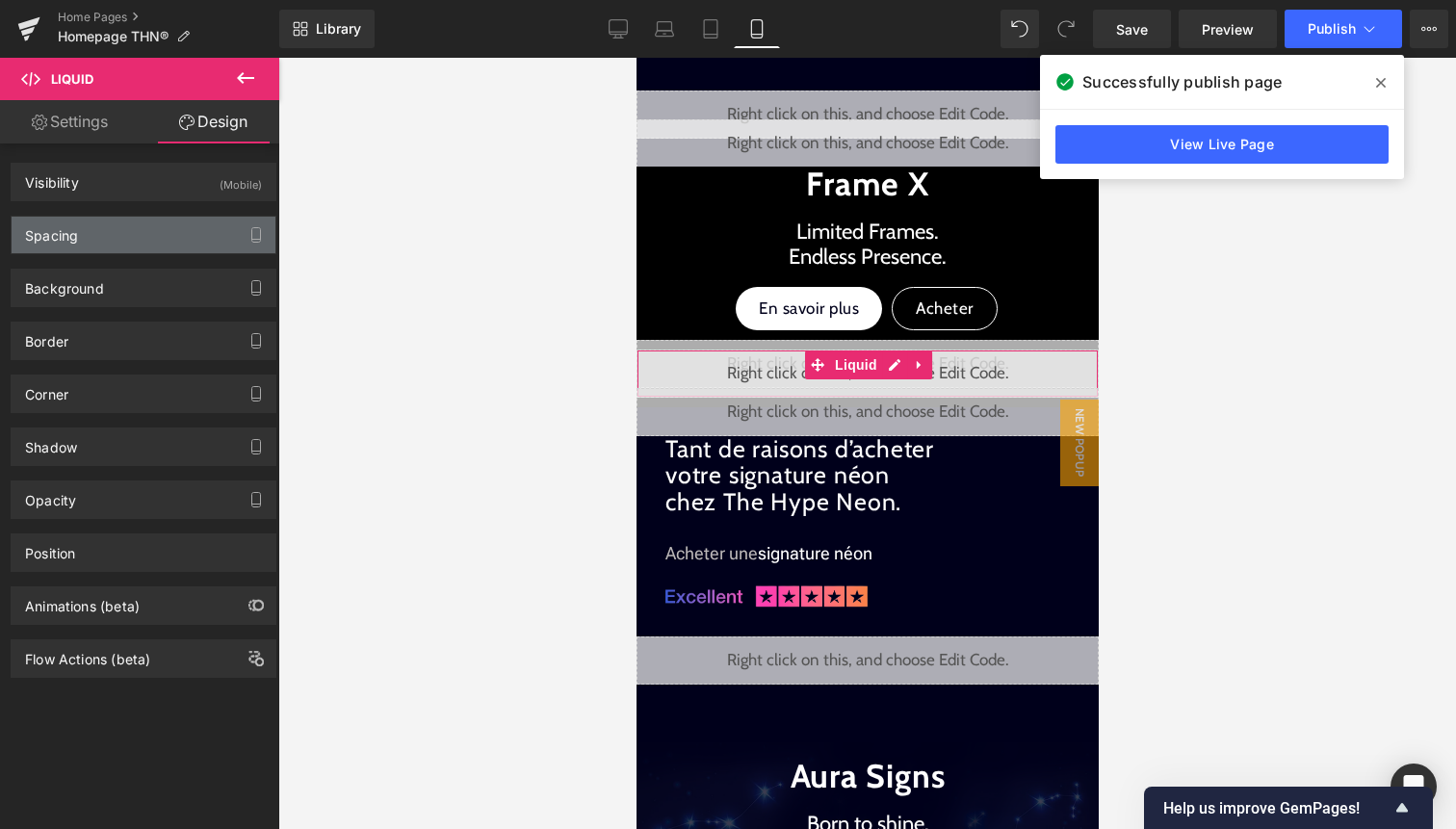
click at [176, 239] on div "Spacing" at bounding box center [143, 235] width 264 height 37
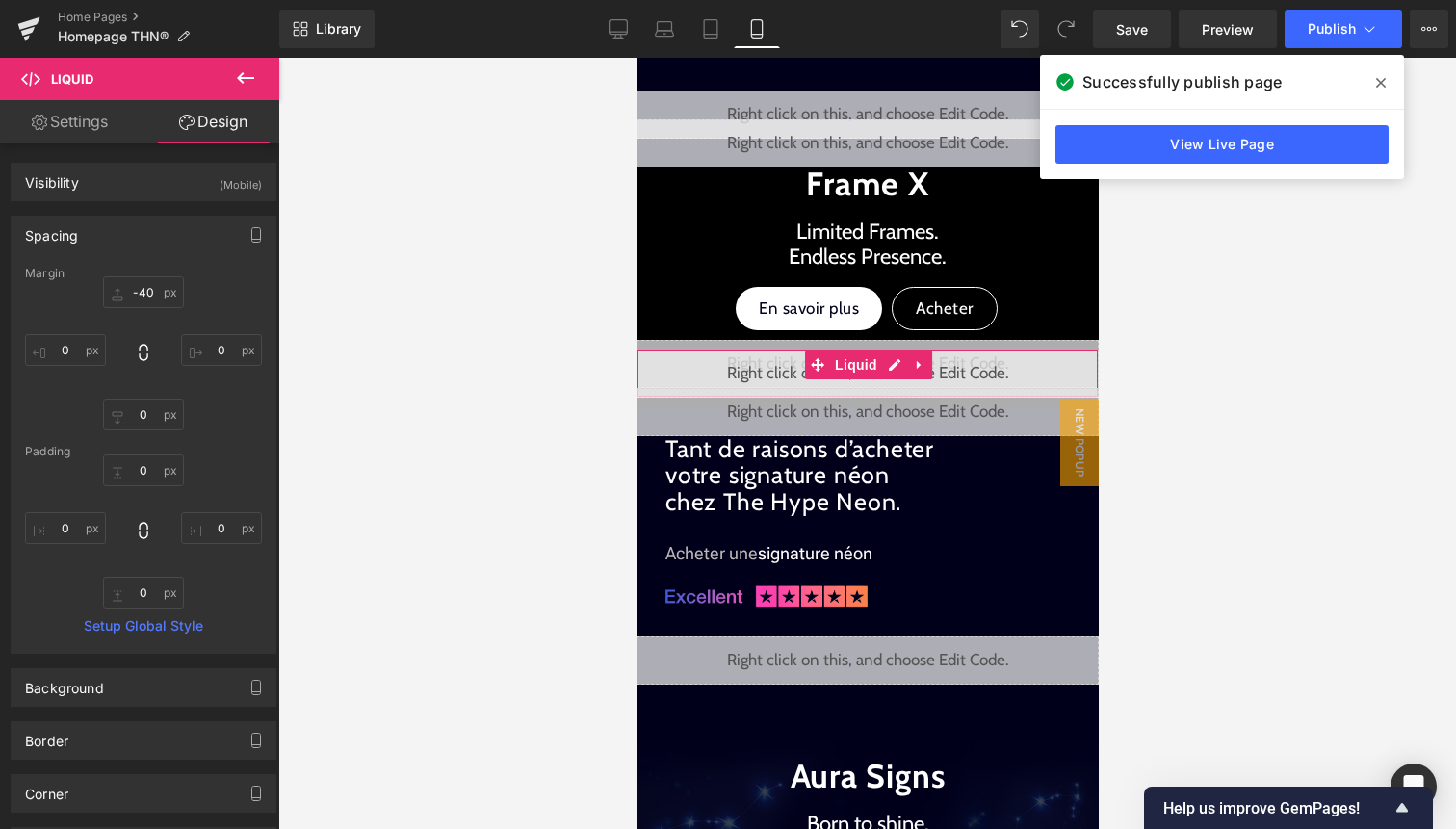
type input "-40"
type input "0"
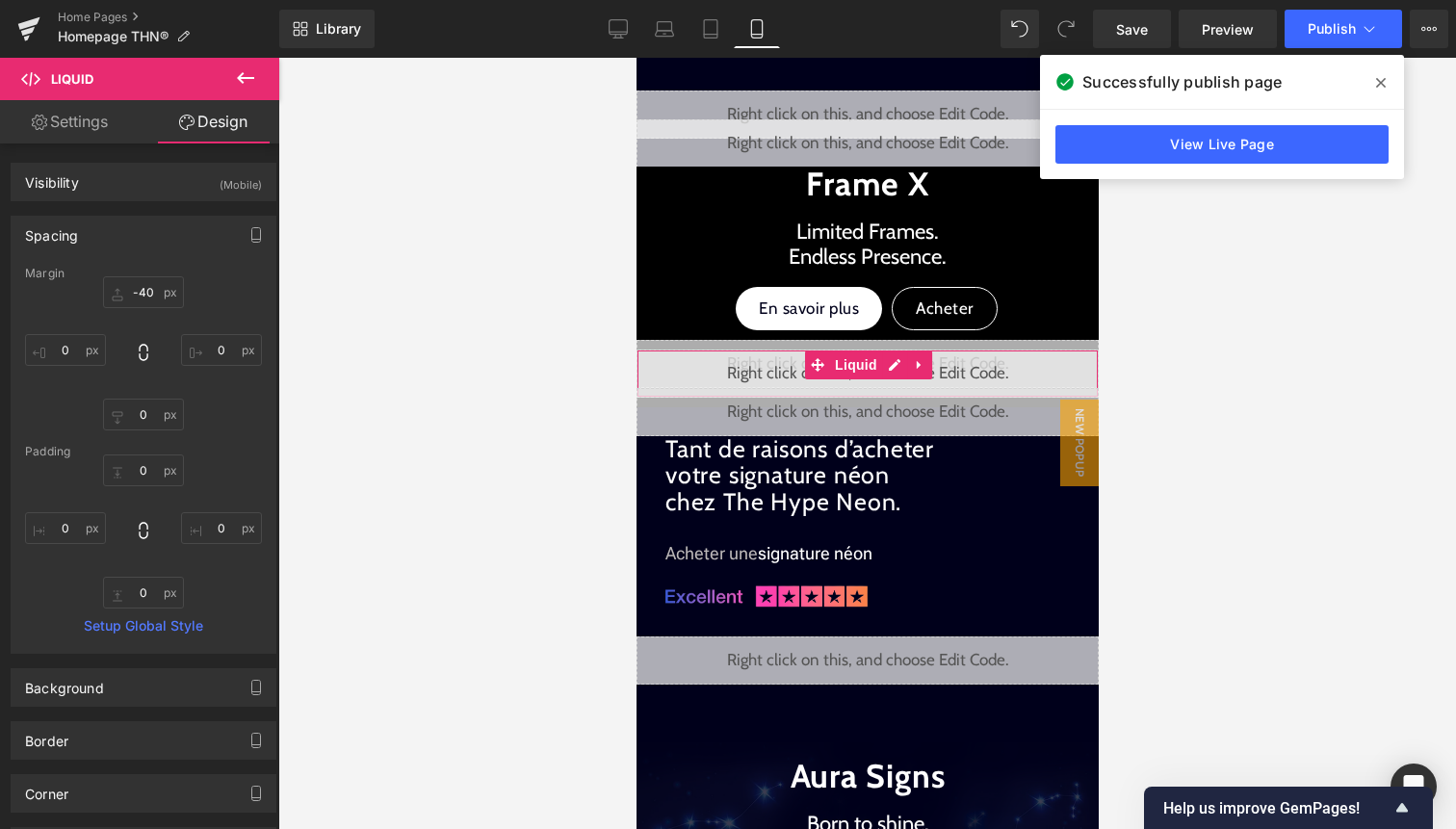
type input "0"
click at [152, 297] on input "-40" at bounding box center [143, 292] width 81 height 32
drag, startPoint x: 148, startPoint y: 293, endPoint x: 148, endPoint y: 312, distance: 19.0
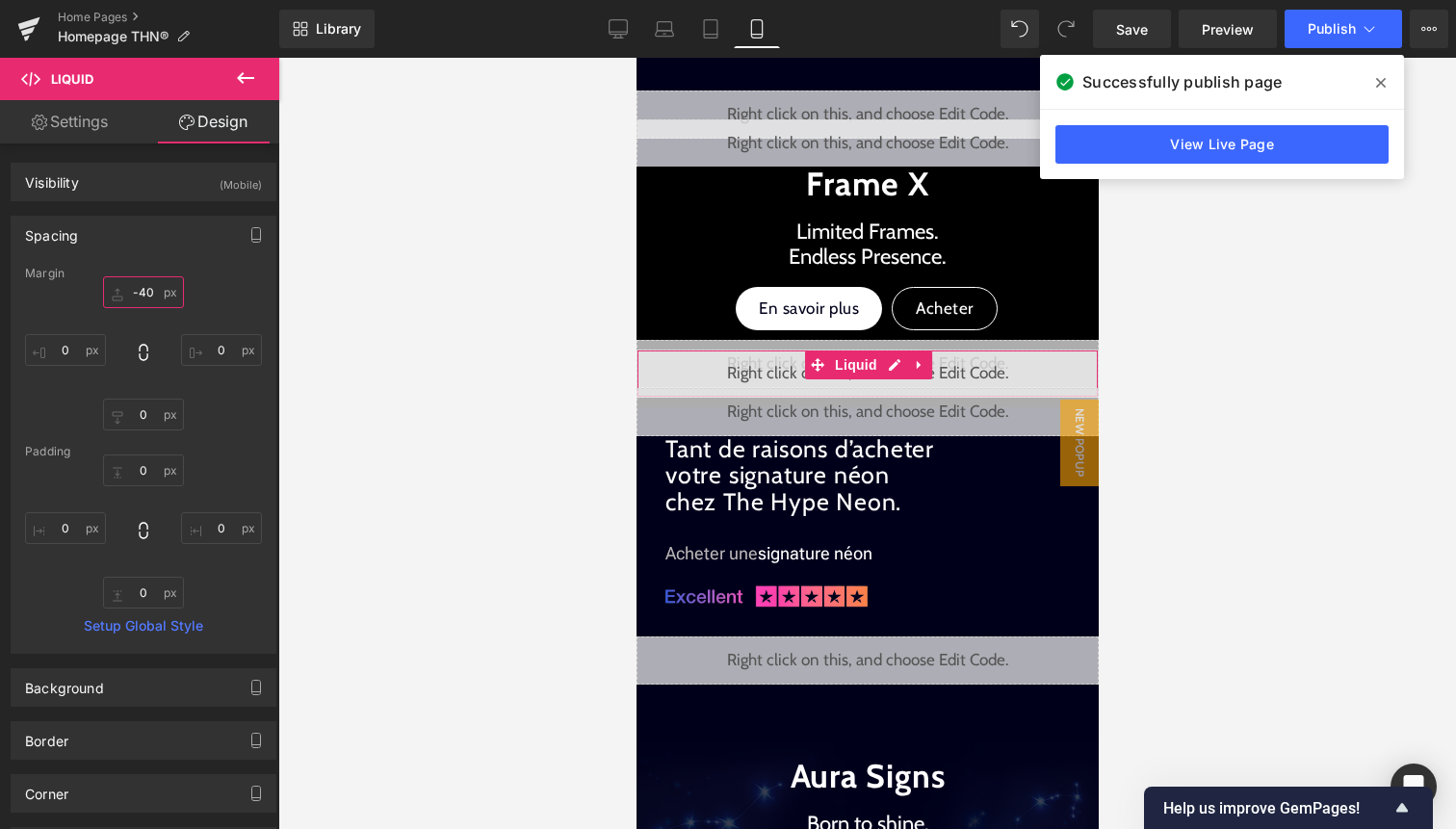
click at [148, 295] on input "-40" at bounding box center [143, 292] width 81 height 32
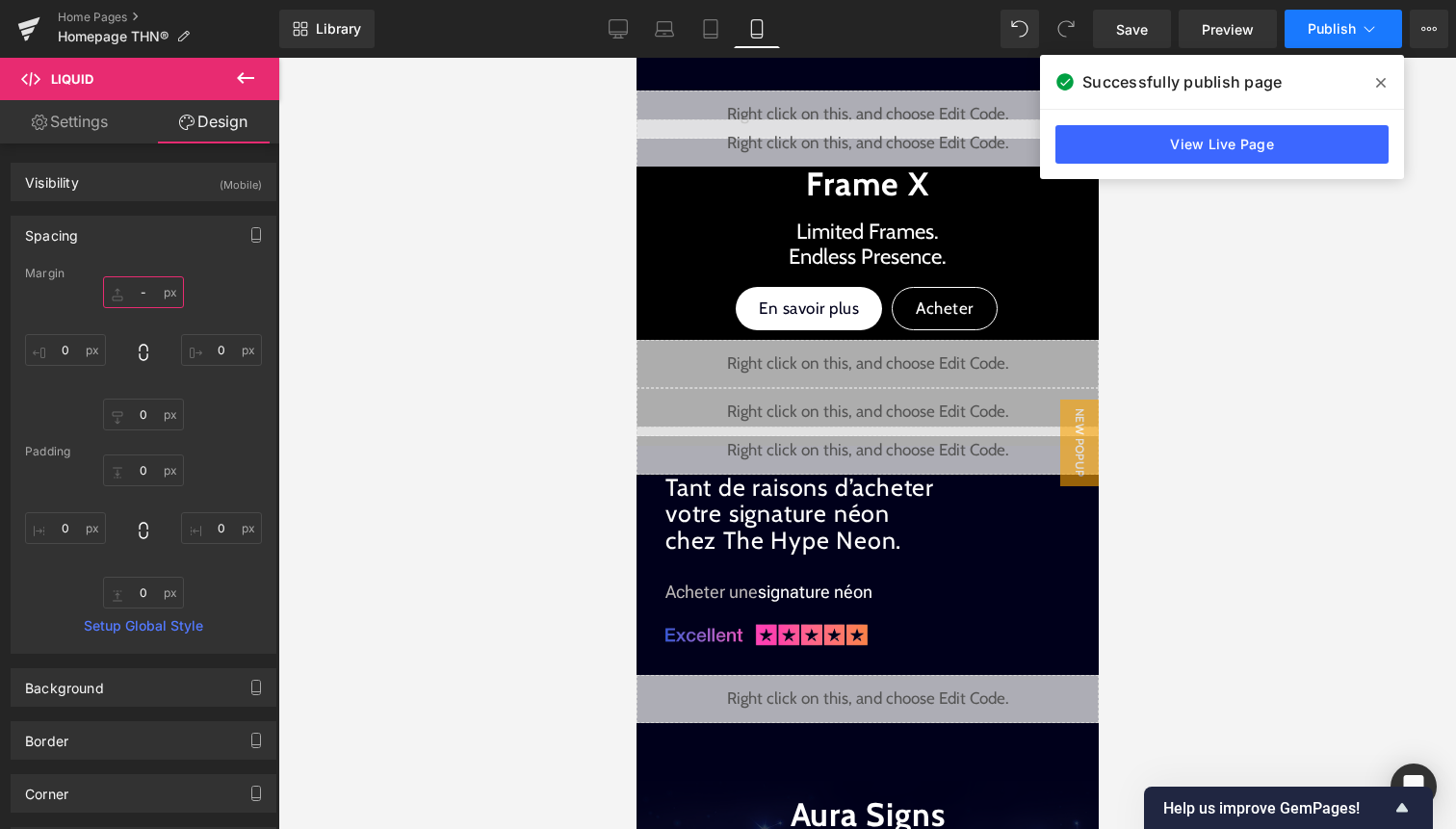
type input "-"
click at [1326, 33] on span "Publish" at bounding box center [1331, 29] width 48 height 16
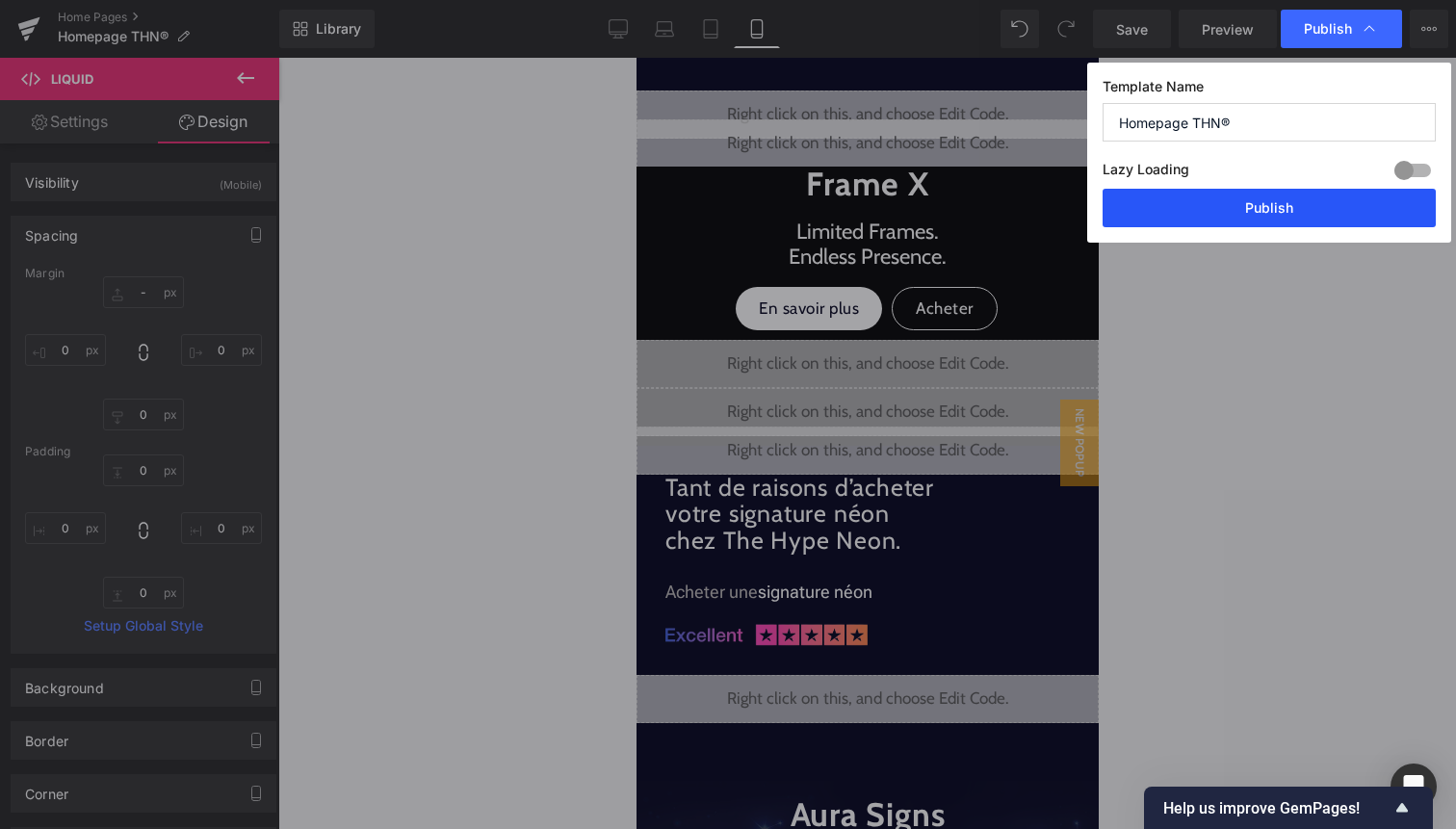
click at [1259, 206] on button "Publish" at bounding box center [1270, 209] width 334 height 39
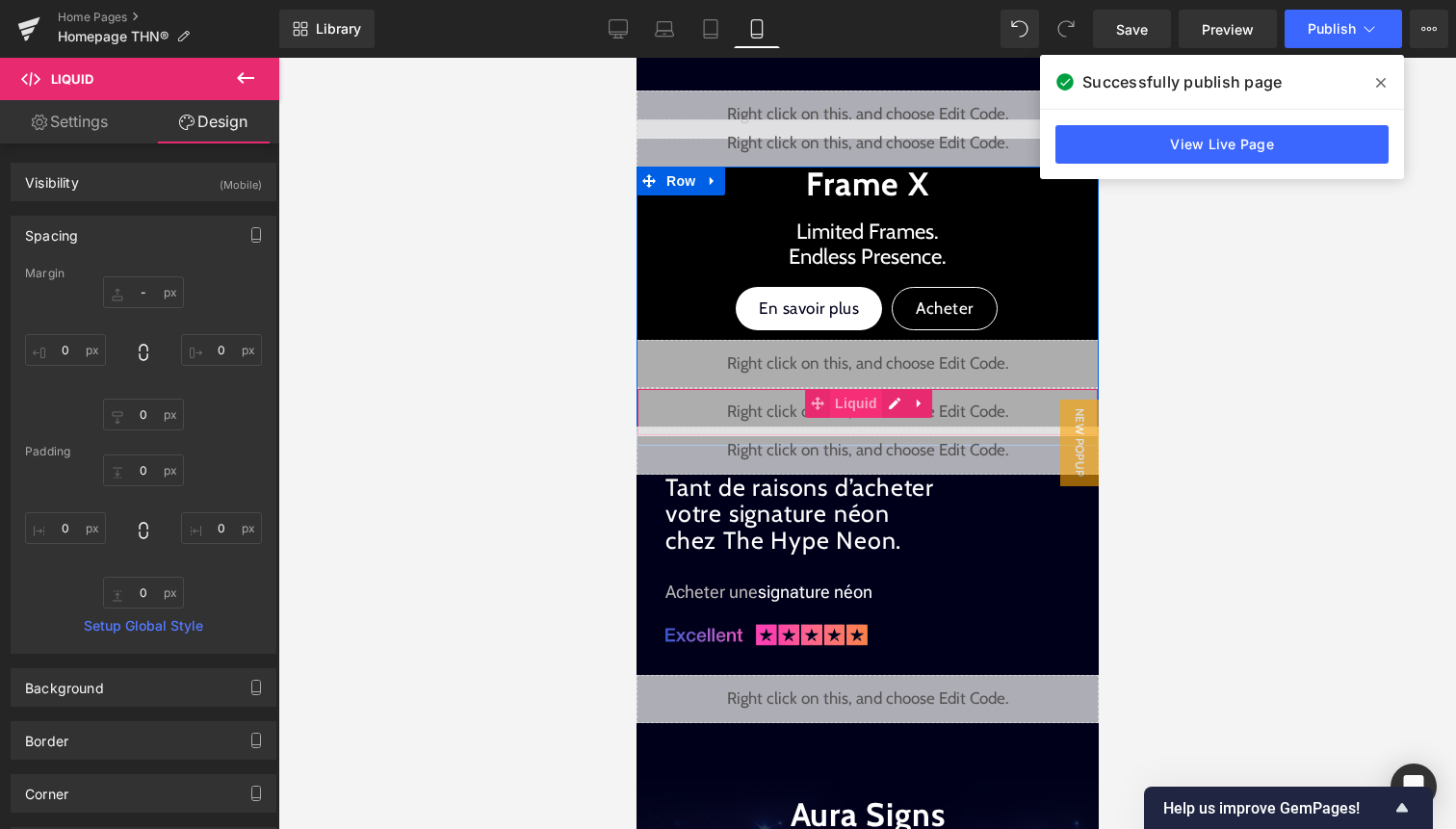
click at [867, 404] on span "Liquid" at bounding box center [854, 404] width 52 height 29
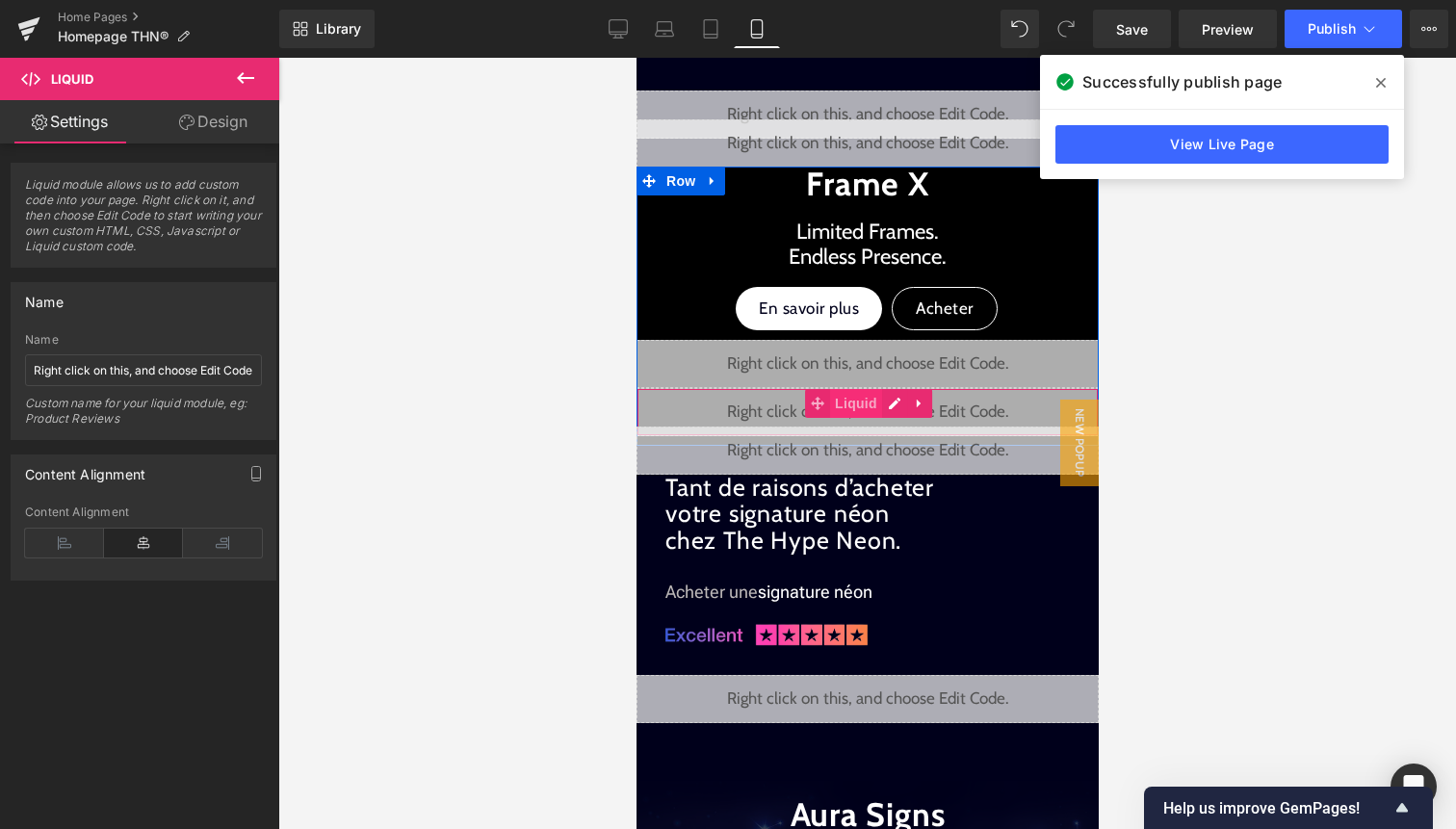
click at [838, 404] on span "Liquid" at bounding box center [854, 404] width 52 height 29
click at [892, 410] on div "Liquid" at bounding box center [867, 412] width 462 height 48
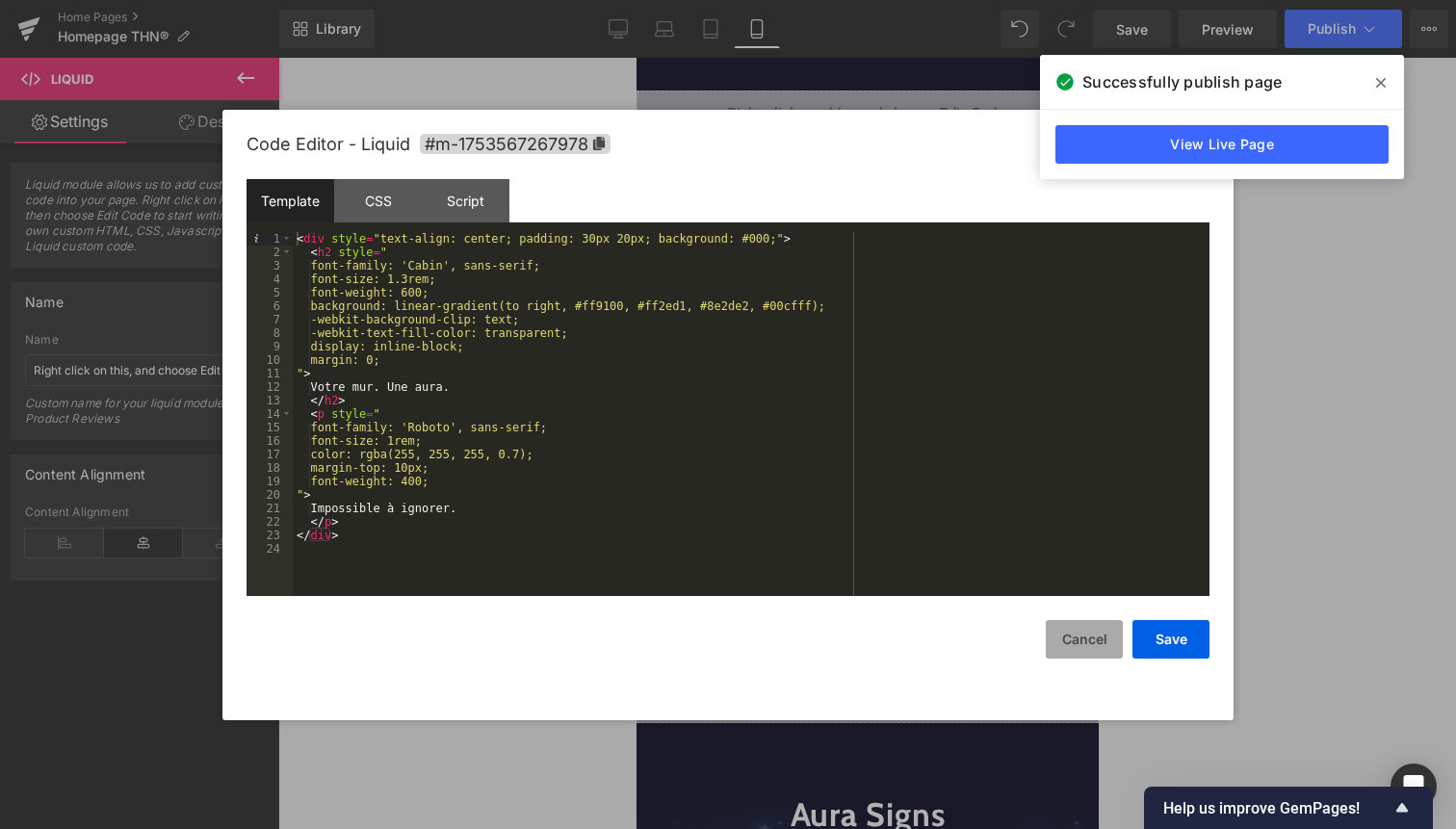
click at [1072, 640] on button "Cancel" at bounding box center [1083, 640] width 77 height 39
click at [895, 403] on div "Liquid" at bounding box center [867, 412] width 462 height 48
click at [1075, 630] on button "Cancel" at bounding box center [1083, 640] width 77 height 39
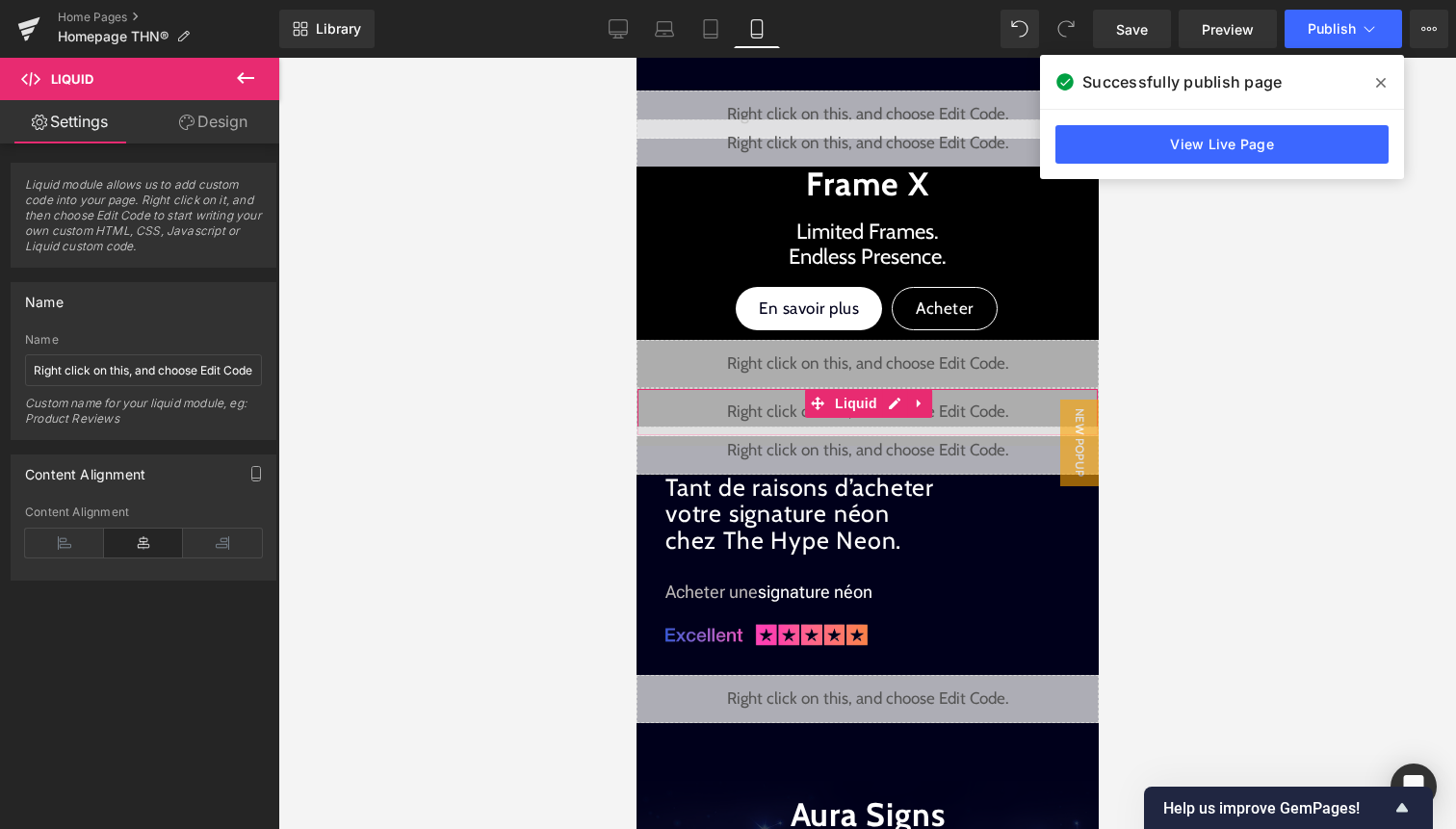
click at [186, 107] on link "Design" at bounding box center [213, 122] width 139 height 43
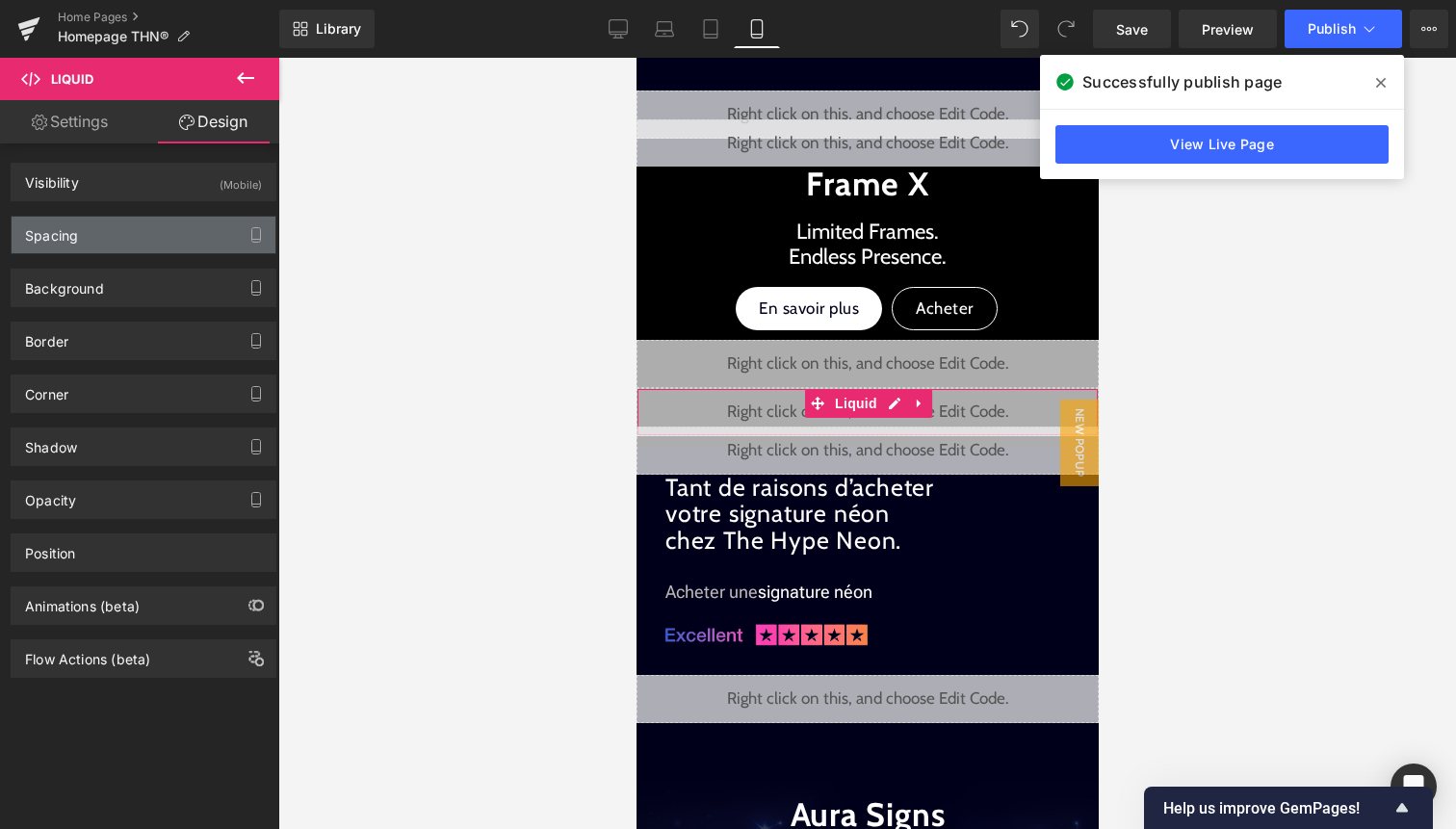
type input "0"
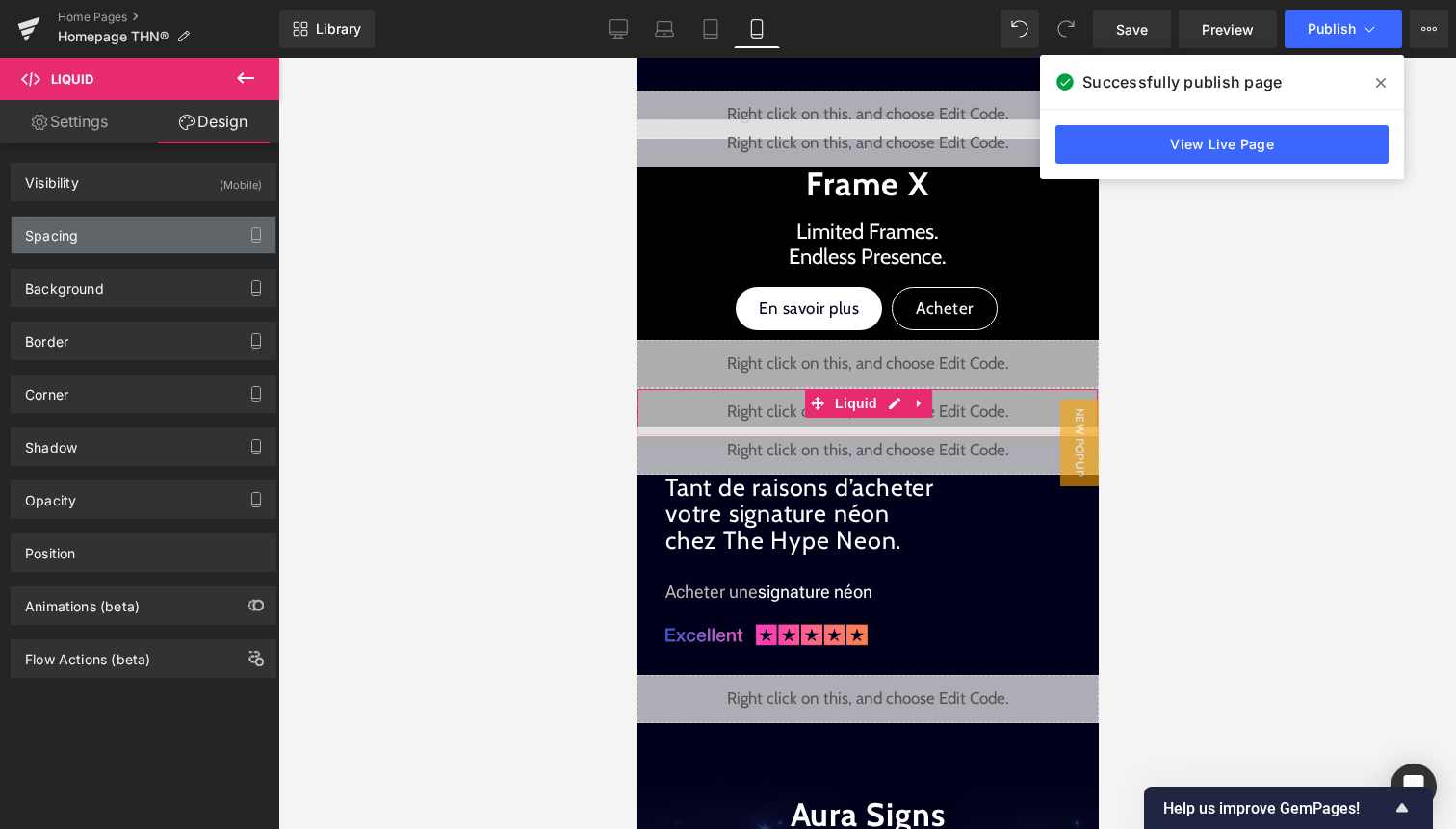
type input "0"
click at [157, 232] on div "Spacing" at bounding box center [143, 235] width 264 height 37
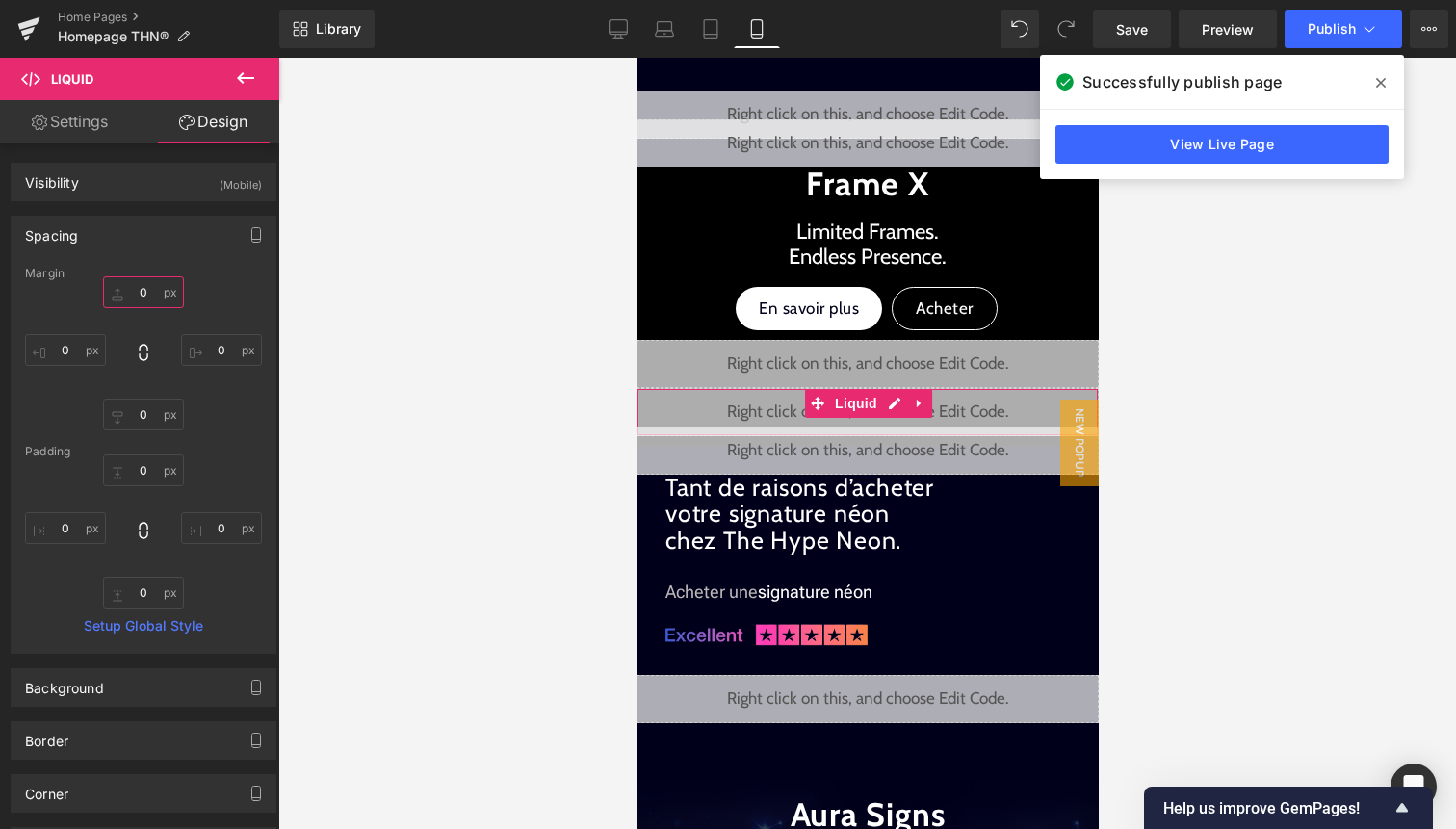
click at [144, 295] on input "0" at bounding box center [143, 292] width 81 height 32
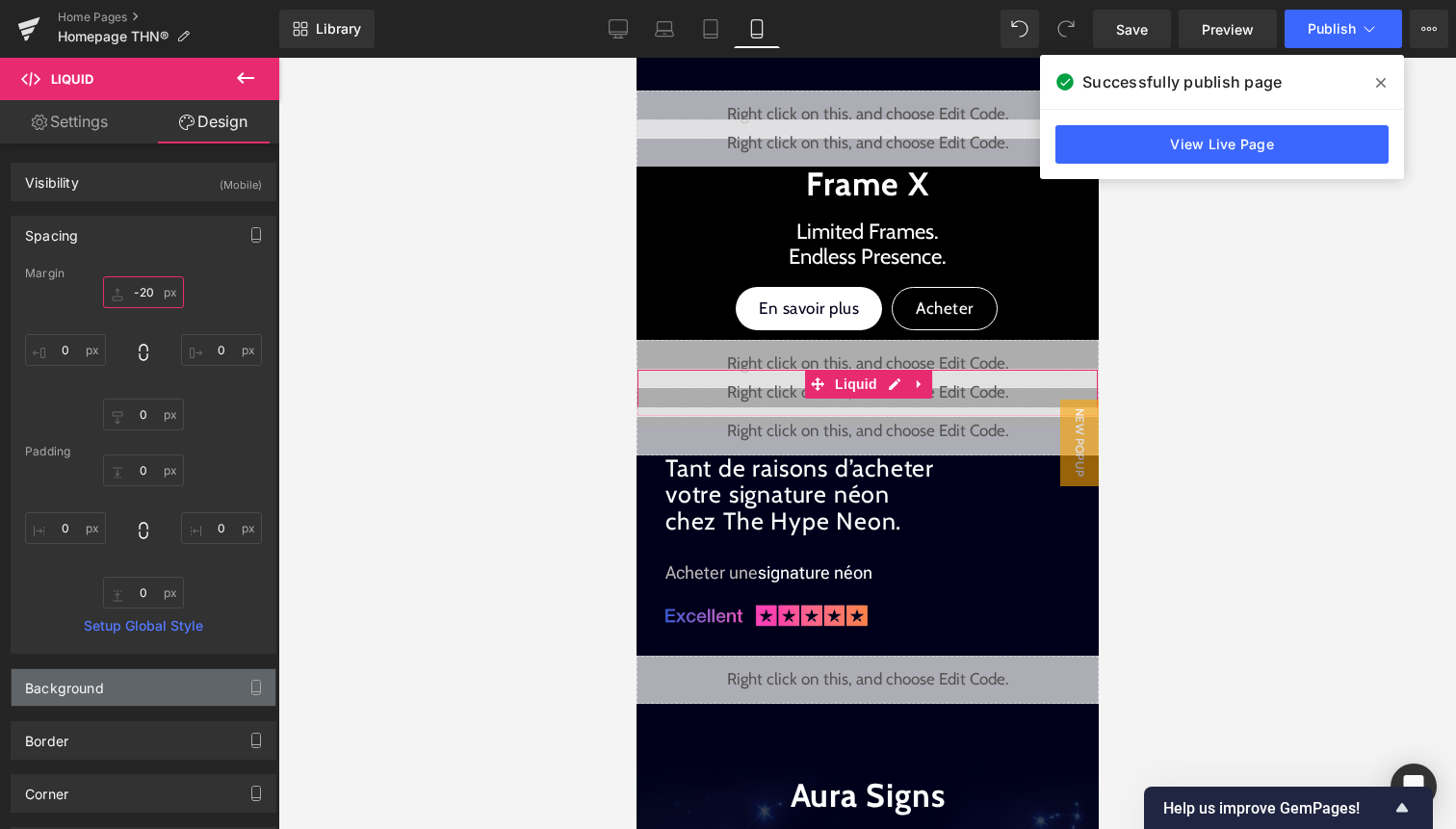
type input "-20"
click at [158, 702] on div "Background" at bounding box center [143, 688] width 264 height 37
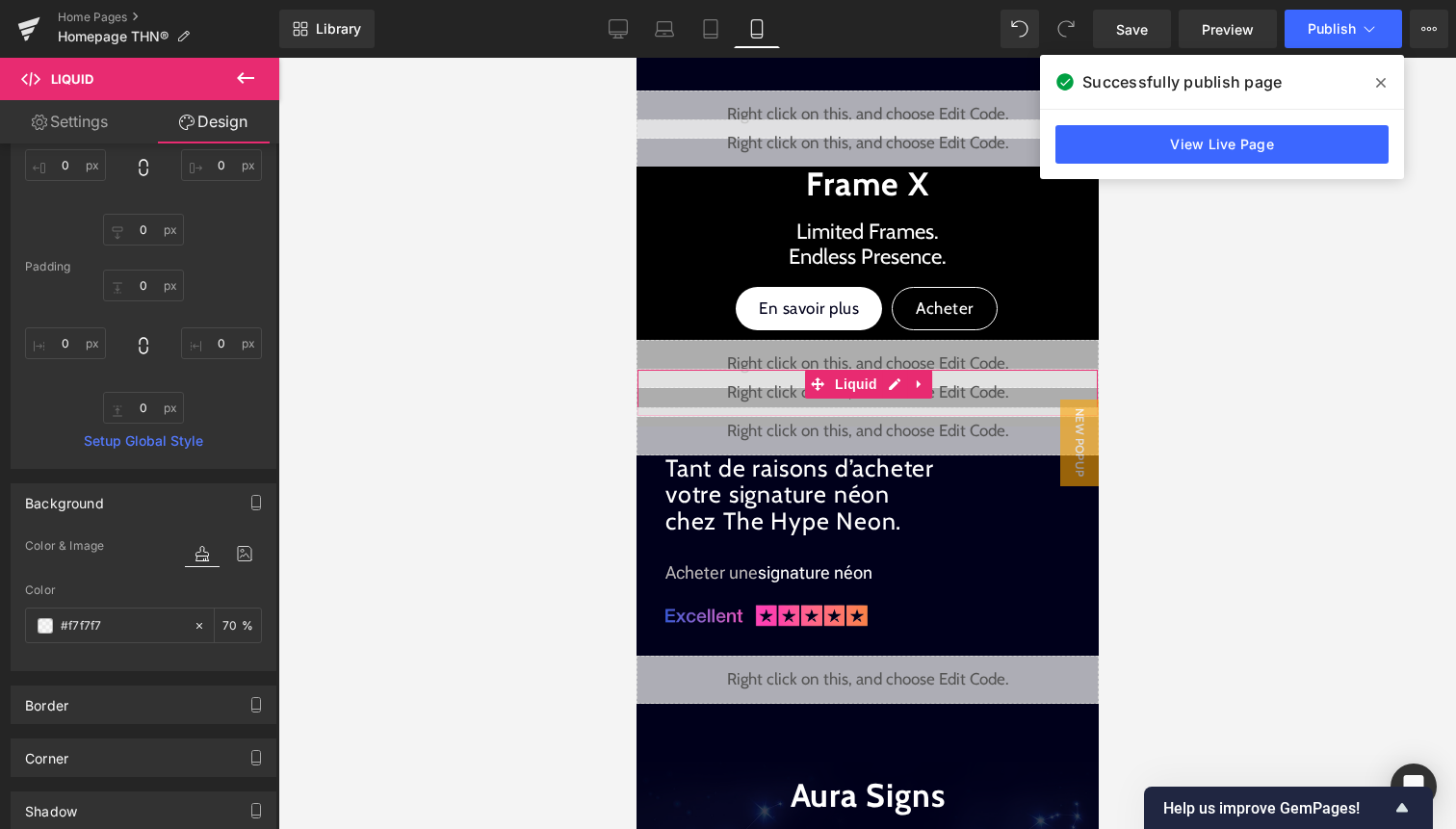
scroll to position [188, 0]
click at [193, 623] on icon at bounding box center [200, 623] width 14 height 14
type input "none"
type input "0"
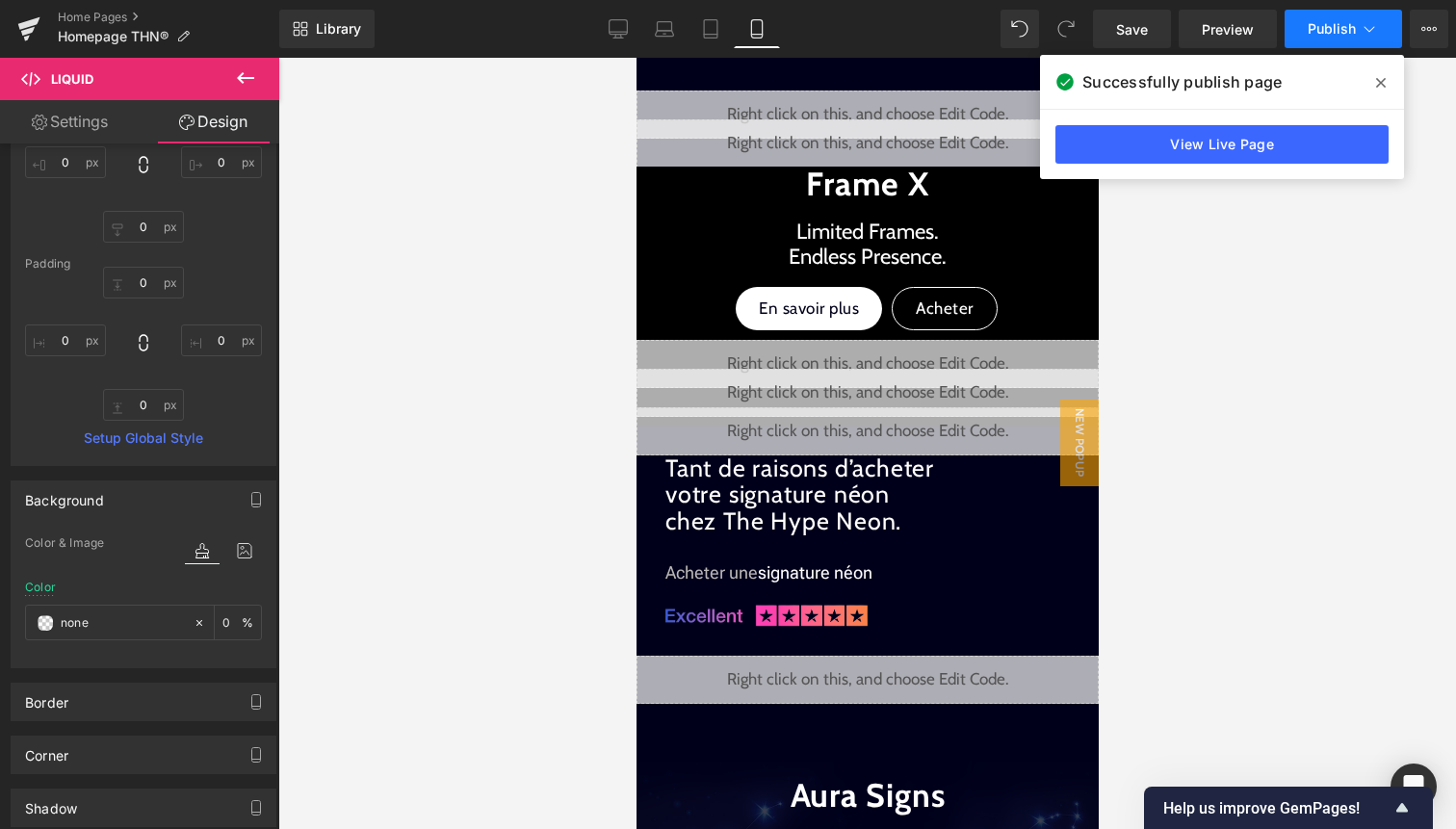
click at [1370, 16] on button "Publish" at bounding box center [1343, 29] width 117 height 39
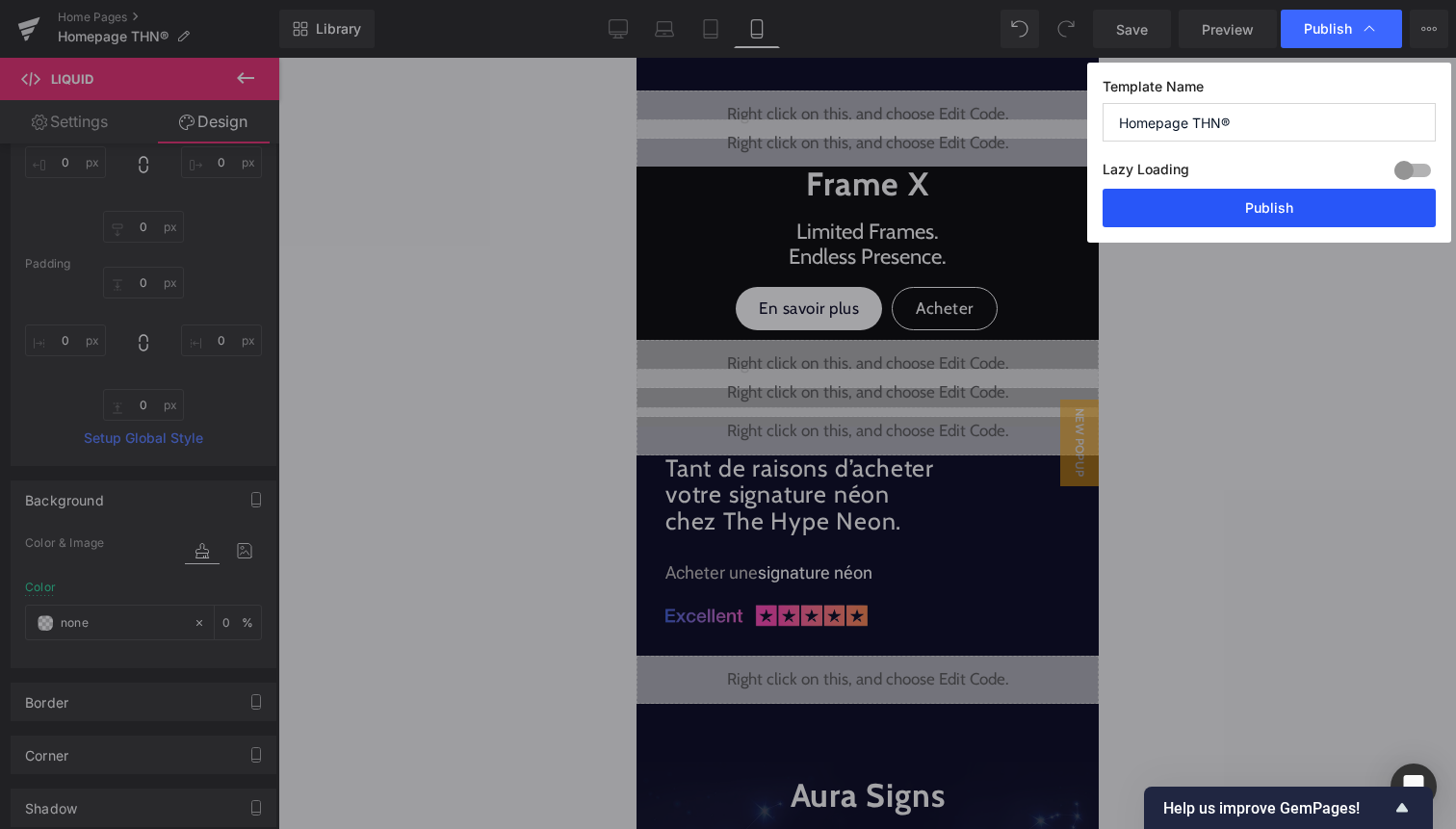
click at [1282, 211] on button "Publish" at bounding box center [1270, 209] width 334 height 39
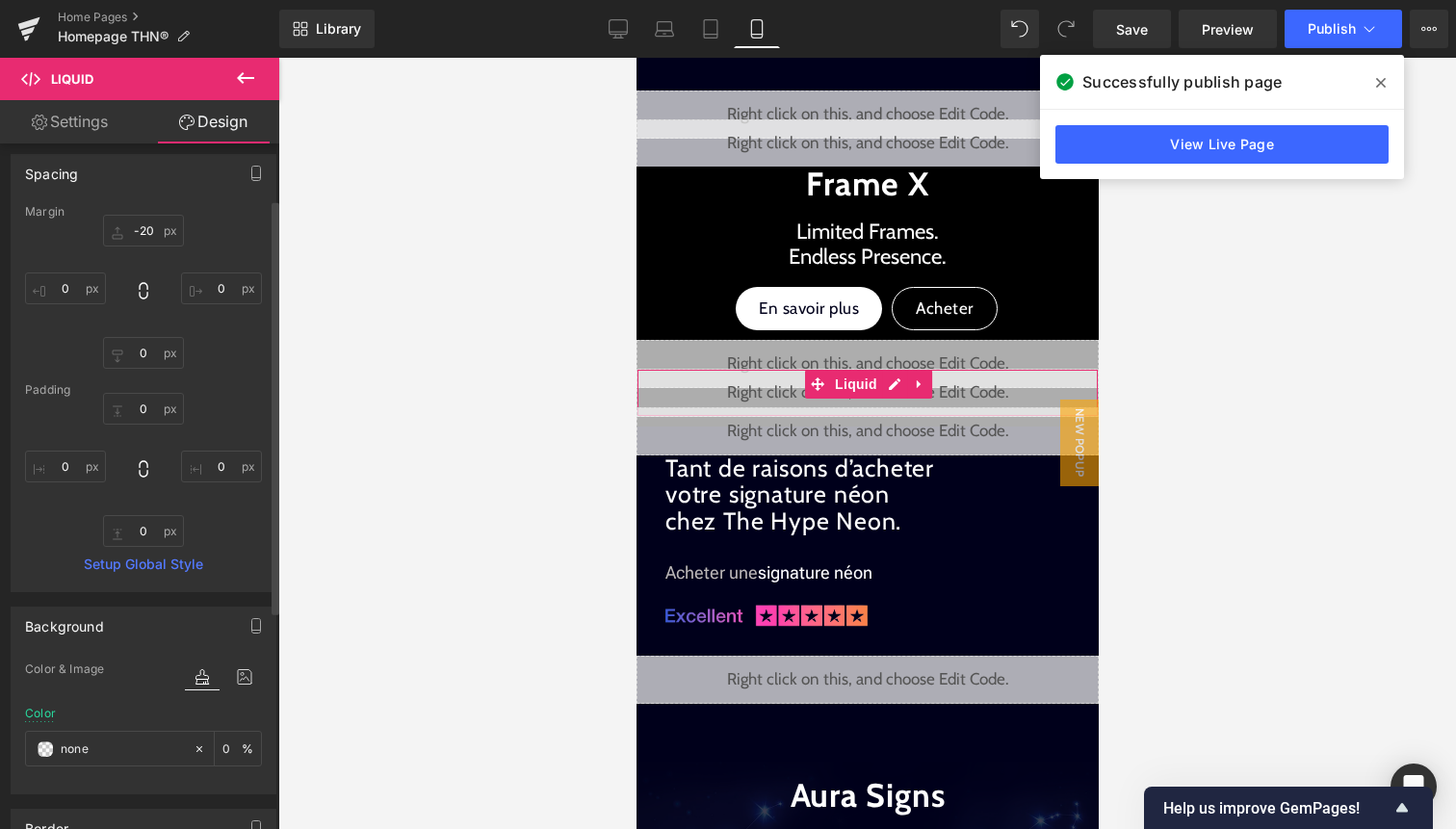
scroll to position [20, 0]
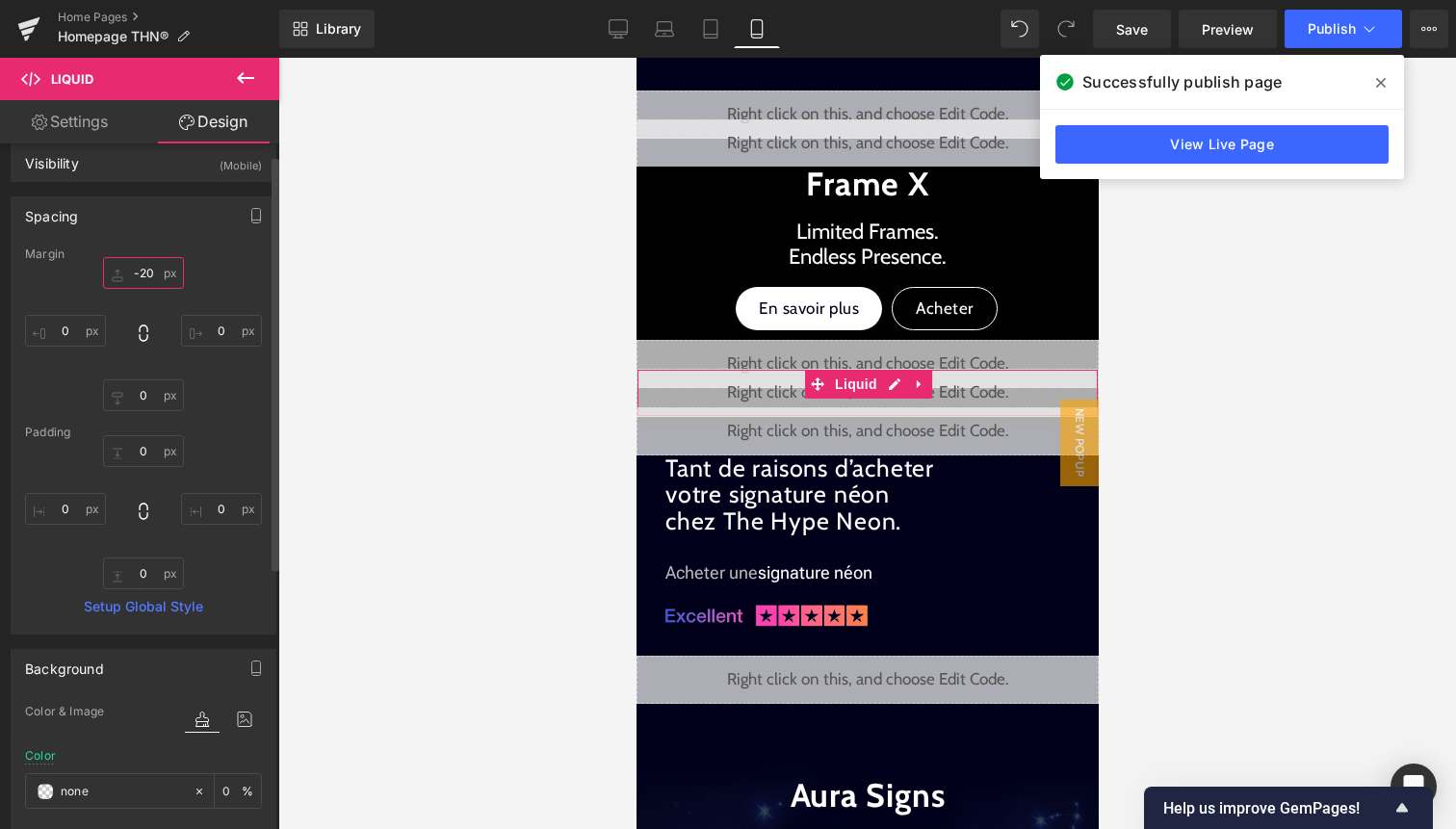
click at [144, 271] on input "-20" at bounding box center [143, 273] width 81 height 32
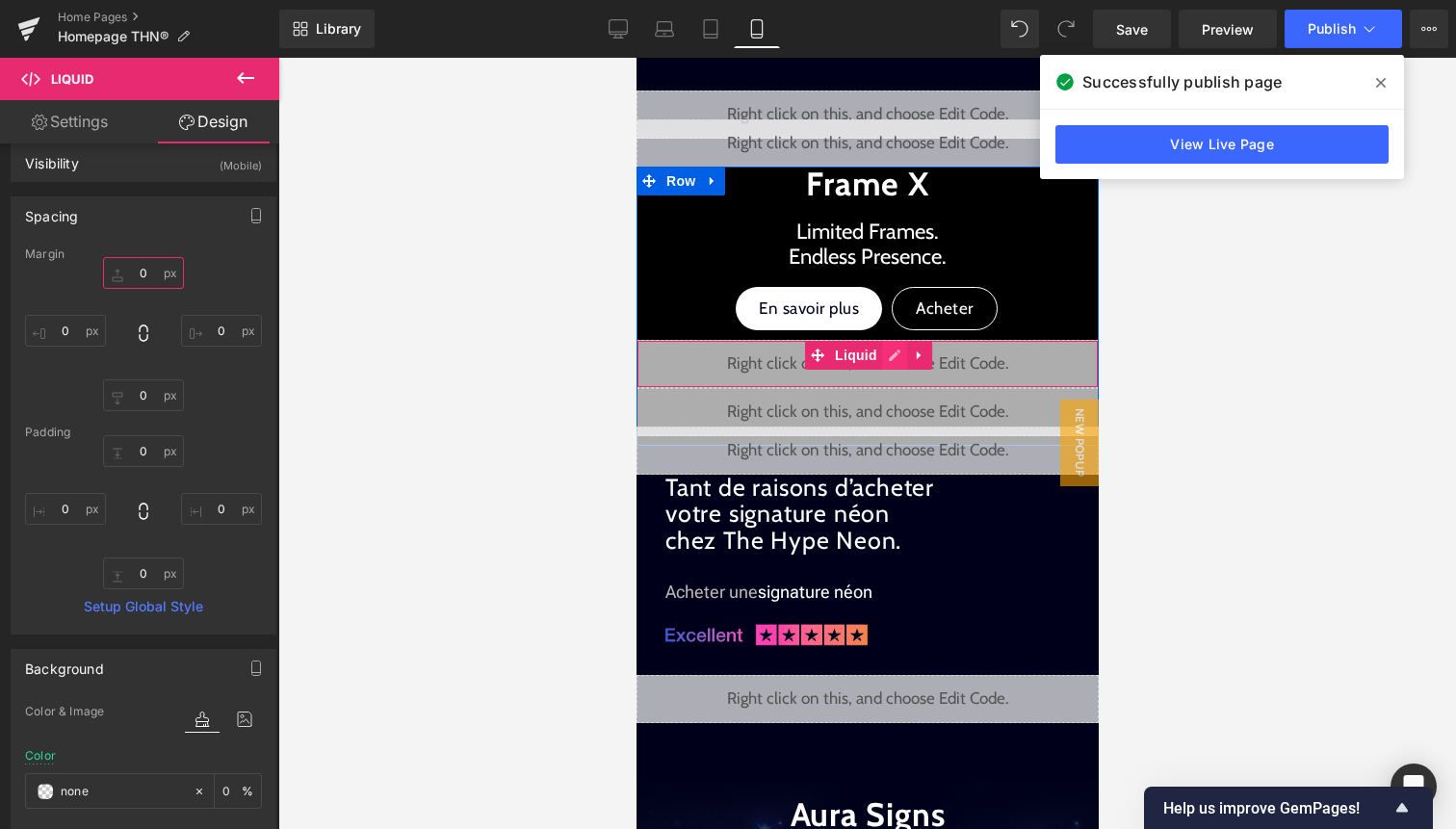
click at [892, 354] on div "Liquid" at bounding box center [867, 364] width 462 height 48
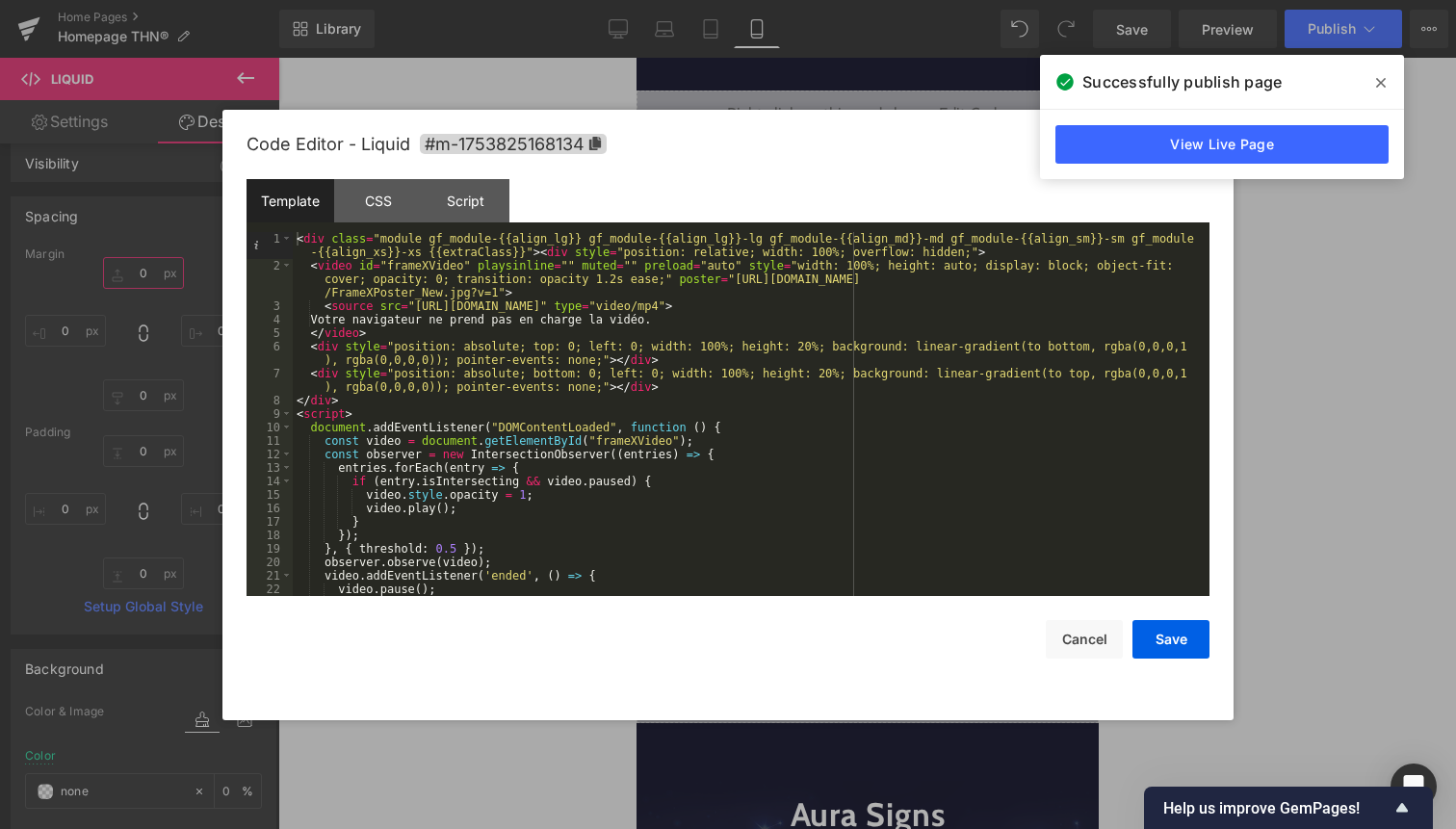
type input "0"
click at [686, 514] on div "< div class = "module gf_module-{{align_lg}} gf_module-{{align_lg}}-lg gf_modul…" at bounding box center [747, 434] width 909 height 405
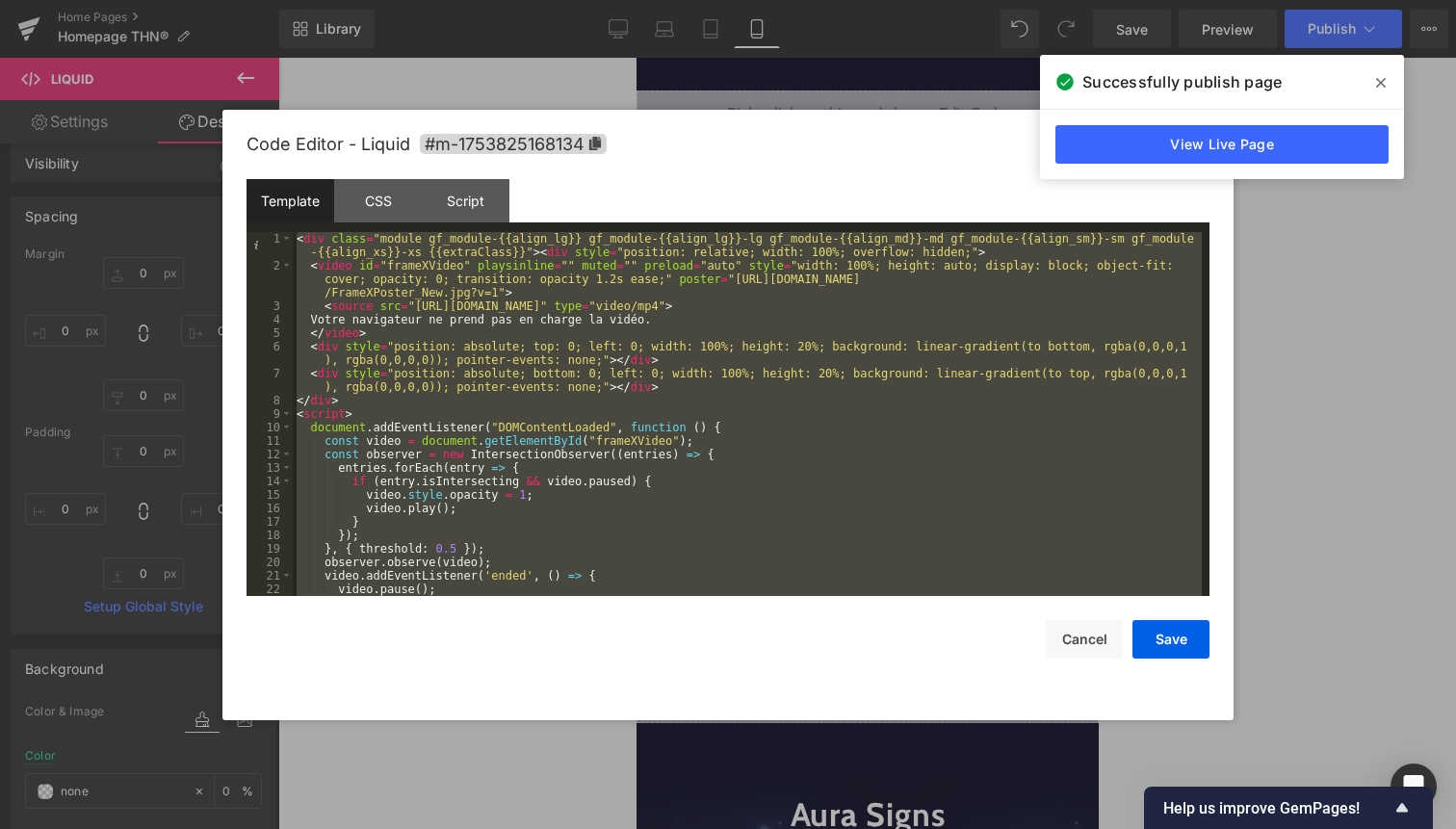
scroll to position [54, 0]
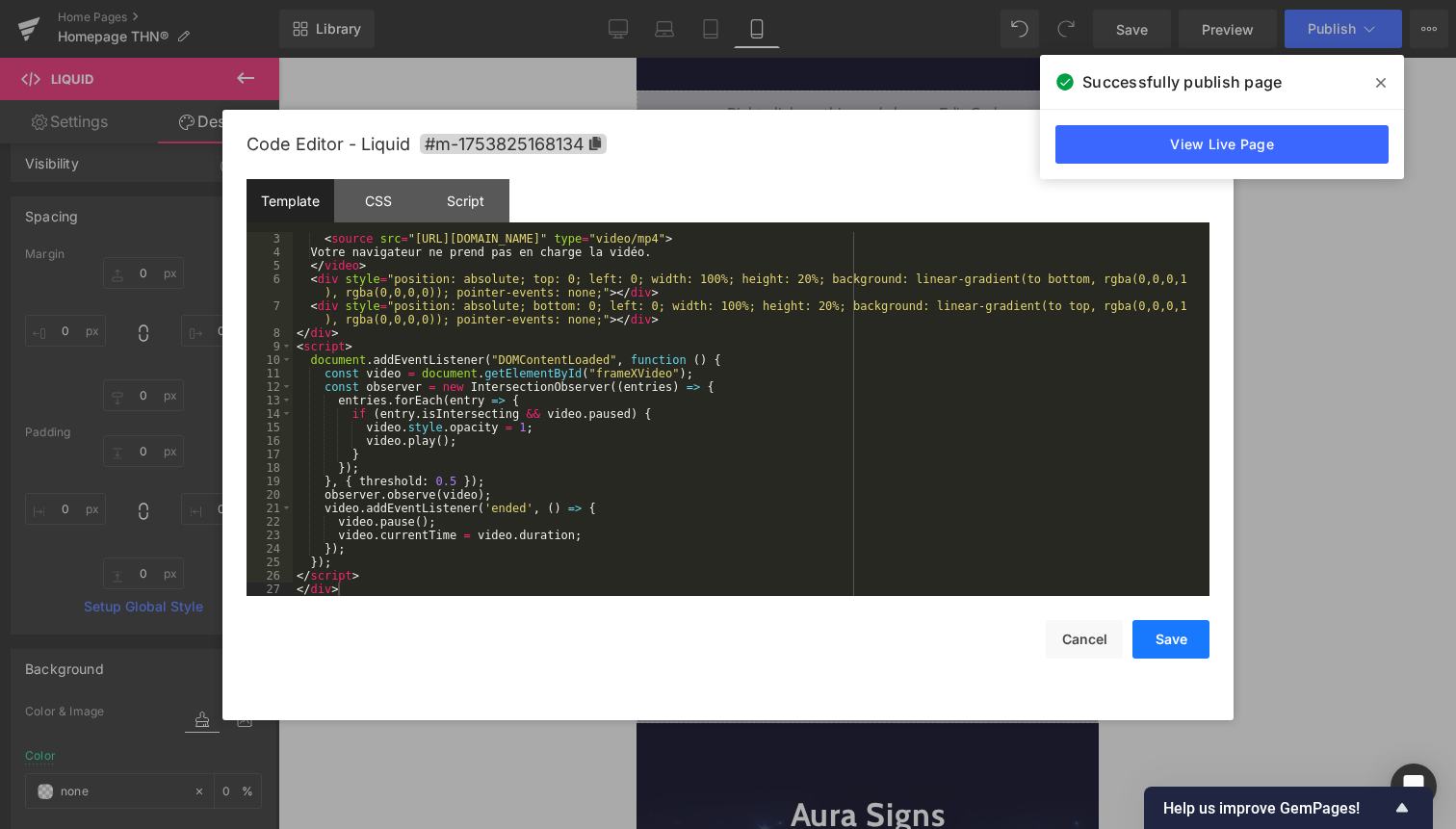
click at [1175, 635] on button "Save" at bounding box center [1170, 640] width 77 height 39
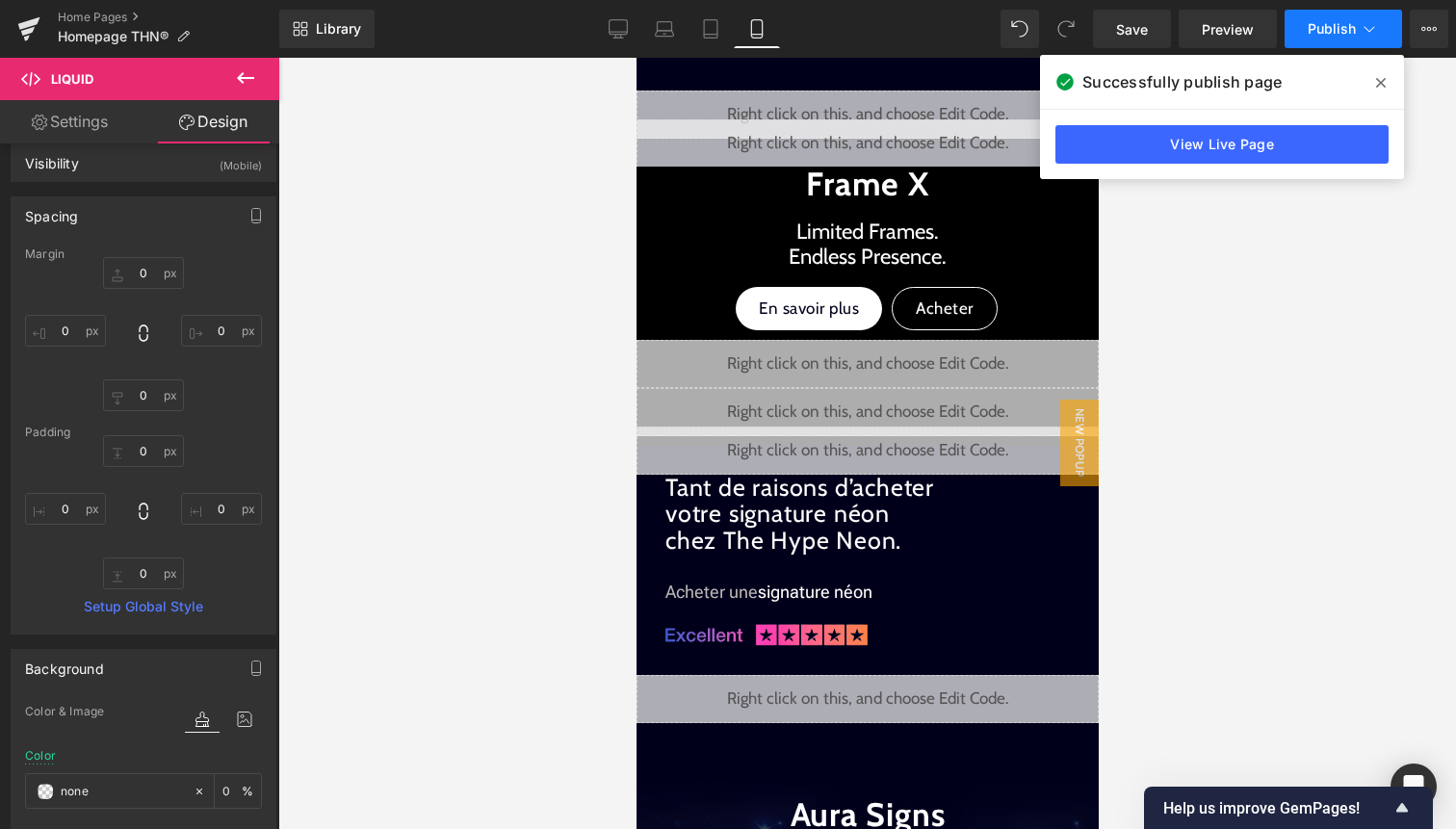
click at [1331, 38] on button "Publish" at bounding box center [1343, 29] width 117 height 39
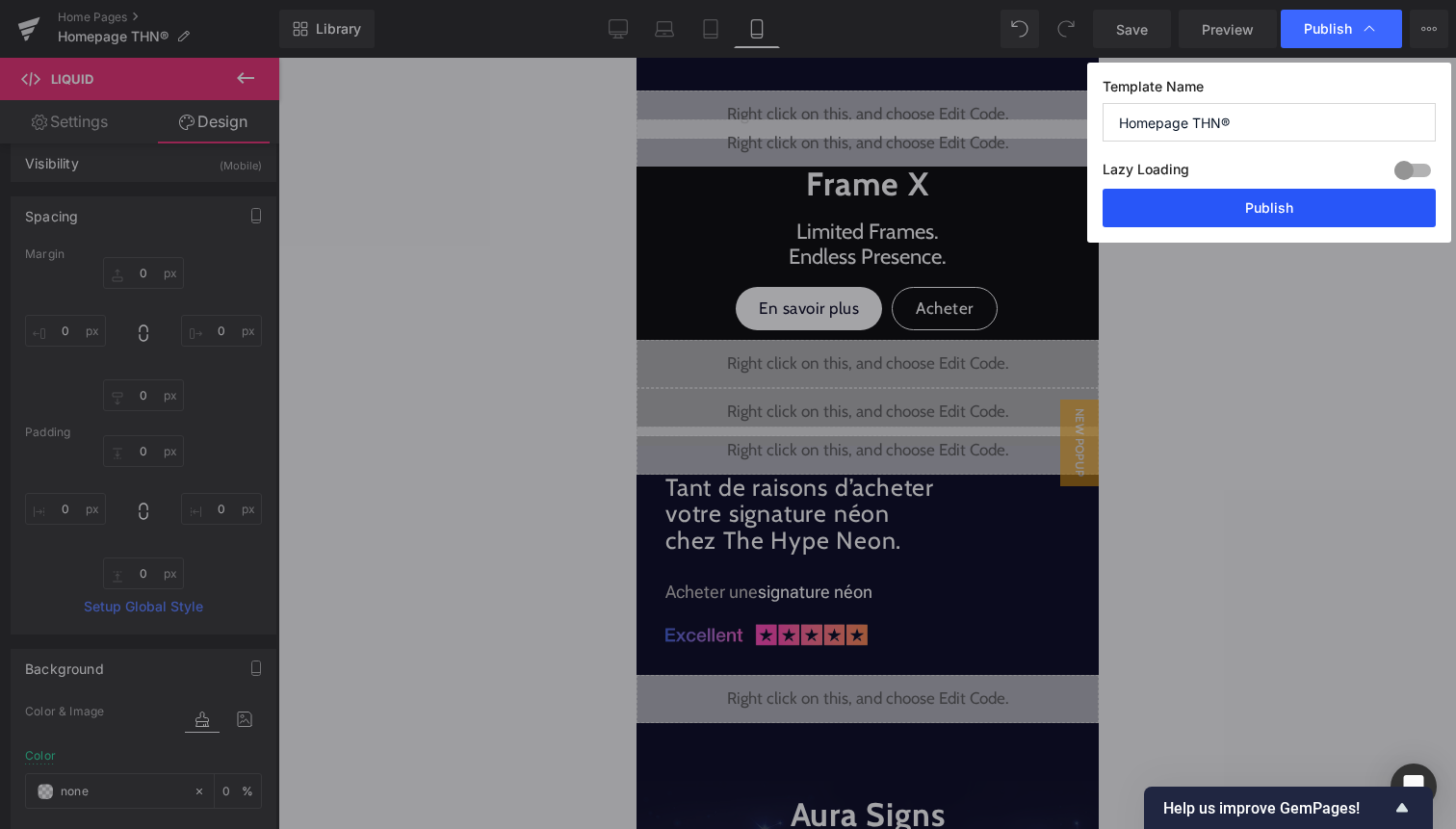
click at [1291, 211] on button "Publish" at bounding box center [1270, 209] width 334 height 39
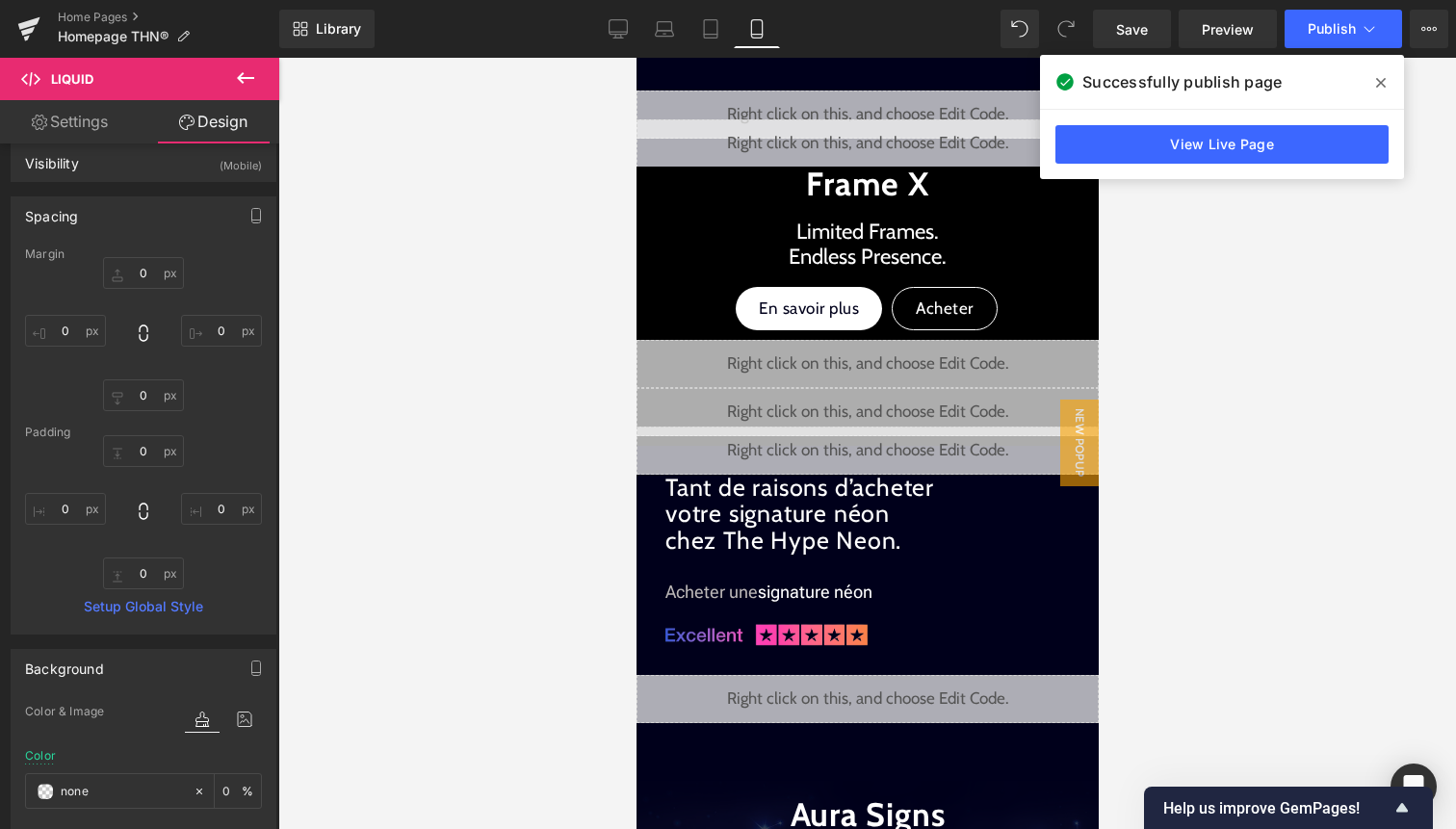
click at [1360, 48] on div "Library Mobile Desktop Laptop Tablet Mobile Save Preview Publish Scheduled View…" at bounding box center [867, 28] width 1177 height 58
click at [1360, 39] on button "Publish" at bounding box center [1343, 29] width 117 height 39
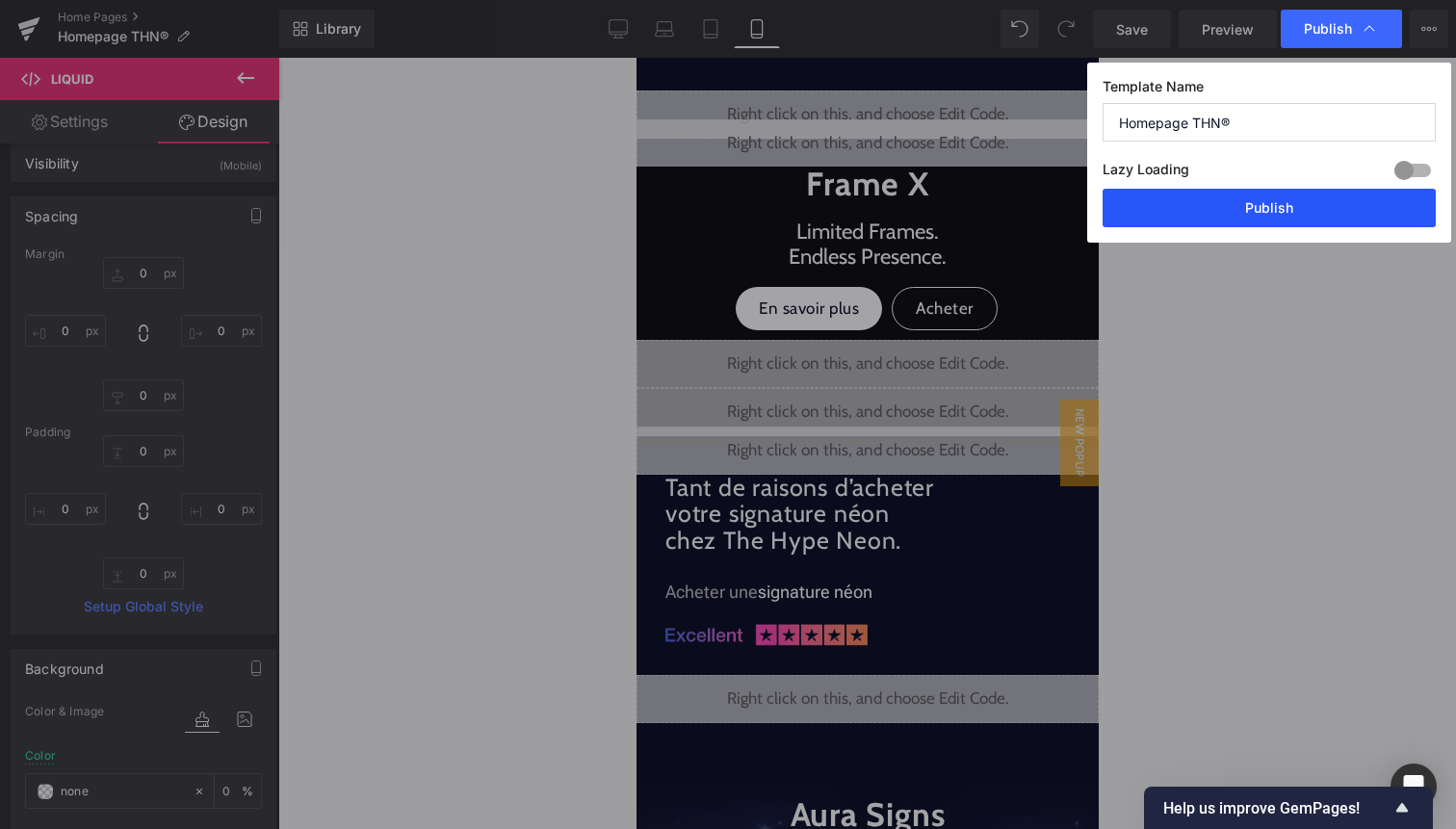
click at [1300, 208] on button "Publish" at bounding box center [1270, 209] width 334 height 39
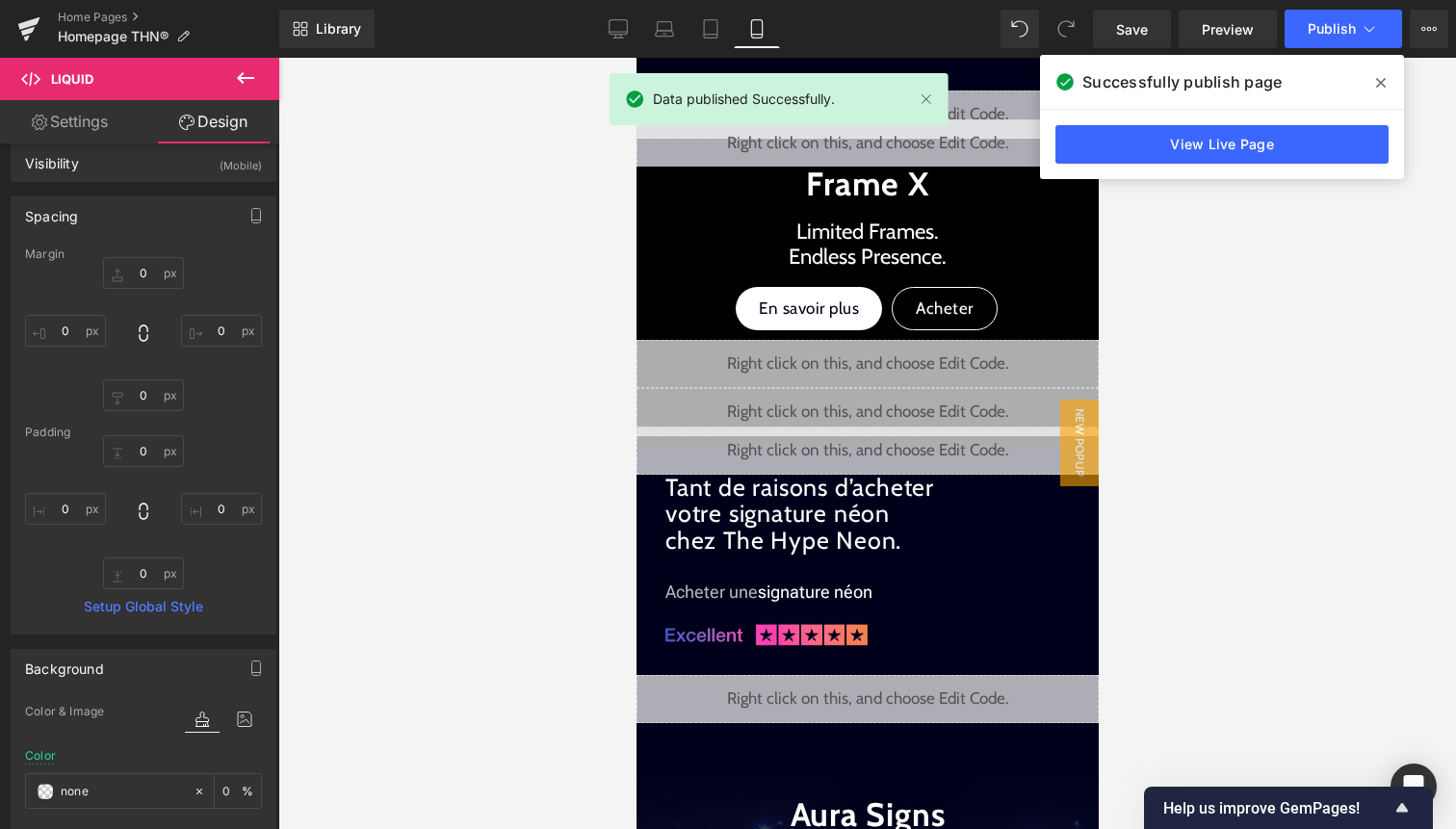
click at [1387, 87] on span at bounding box center [1381, 83] width 31 height 31
